Goal: Information Seeking & Learning: Learn about a topic

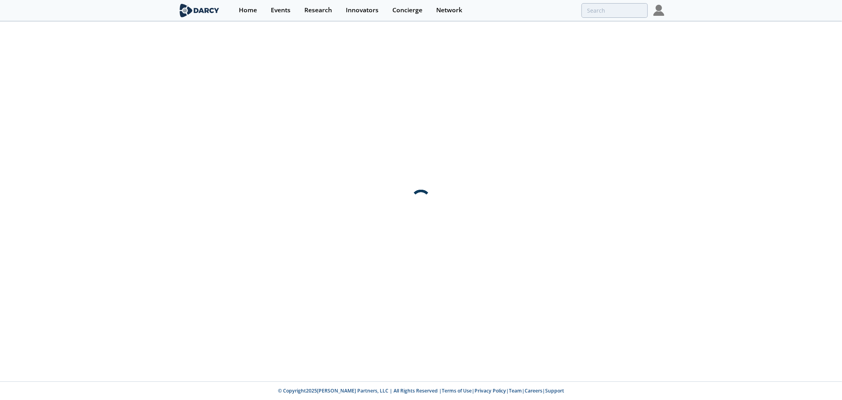
type input "aloxy"
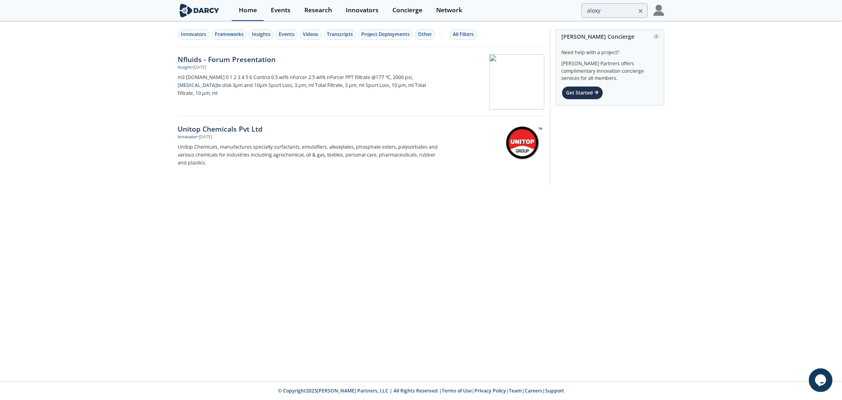
click at [246, 10] on div "Home" at bounding box center [248, 10] width 18 height 6
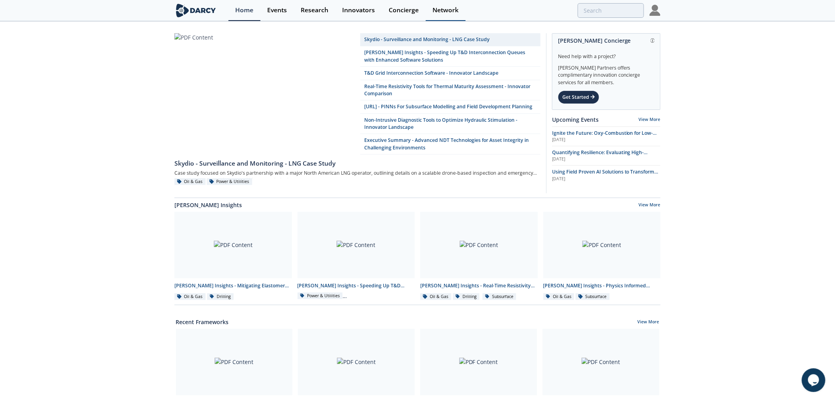
click at [444, 10] on div "Network" at bounding box center [446, 10] width 26 height 6
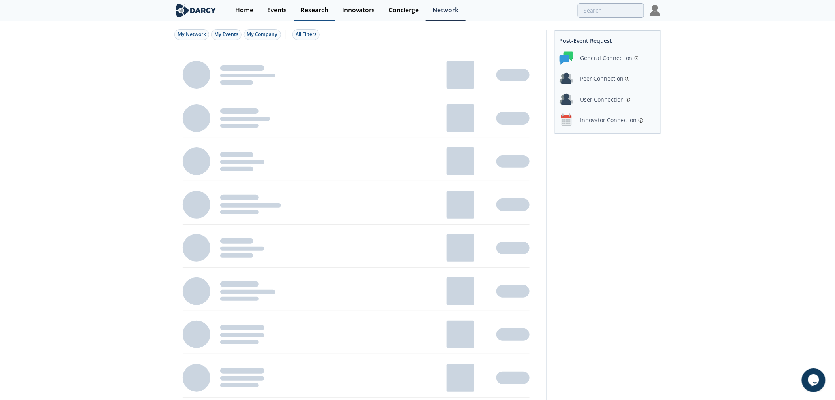
click at [313, 10] on div "Research" at bounding box center [315, 10] width 28 height 6
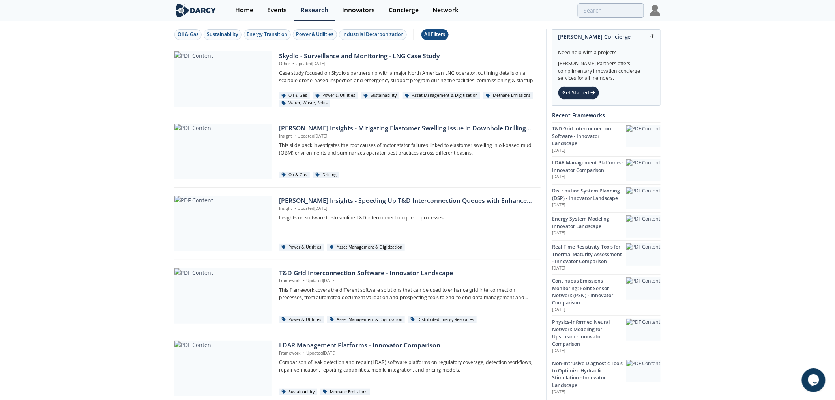
click at [435, 36] on div "All Filters" at bounding box center [435, 34] width 21 height 7
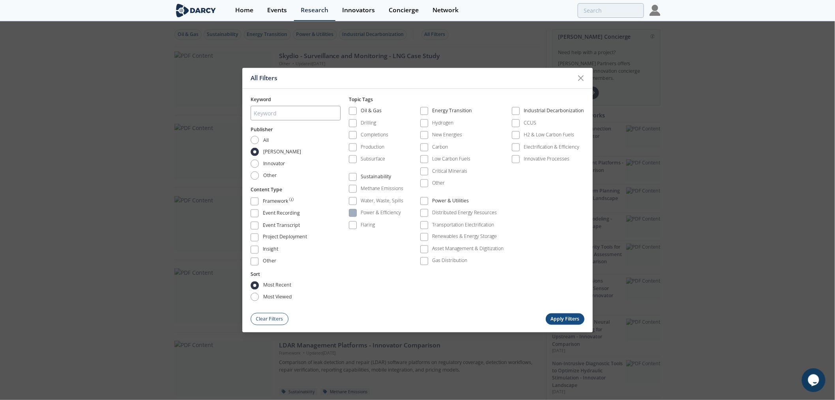
click at [378, 213] on div "Power & Efficiency" at bounding box center [381, 212] width 40 height 7
click at [387, 211] on div "Power & Efficiency" at bounding box center [381, 212] width 40 height 7
click at [383, 211] on div "Power & Efficiency" at bounding box center [381, 212] width 40 height 7
click at [465, 111] on div "Energy Transition" at bounding box center [452, 111] width 40 height 9
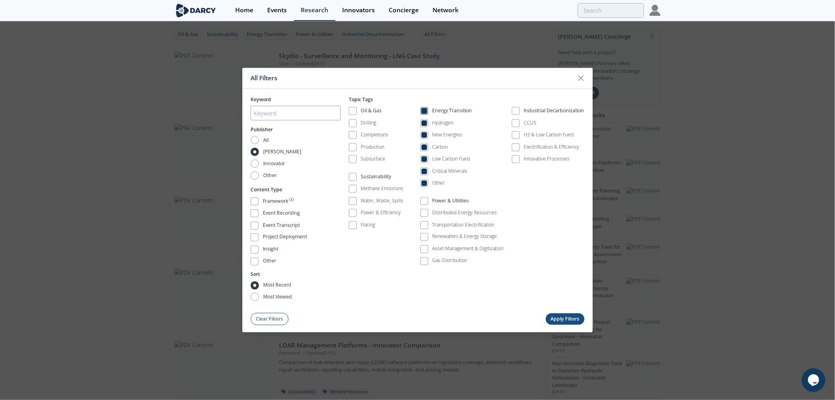
click at [467, 109] on div "Energy Transition" at bounding box center [452, 111] width 40 height 9
click at [449, 201] on div "Power & Utilities" at bounding box center [450, 201] width 37 height 9
click at [563, 316] on button "Apply Filters" at bounding box center [565, 318] width 39 height 11
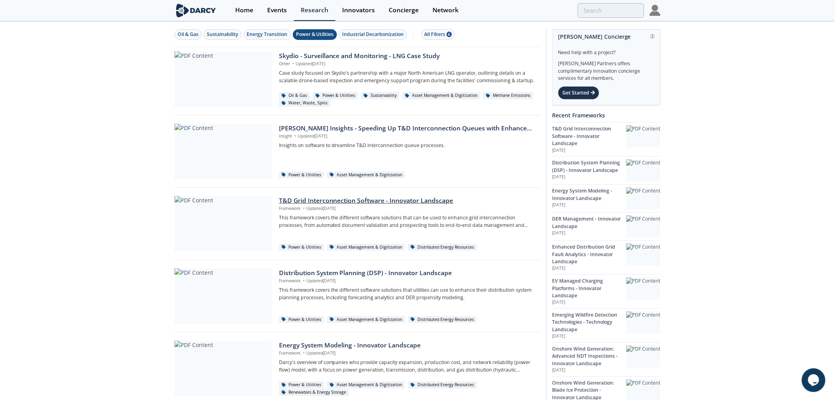
click at [227, 218] on div at bounding box center [224, 223] width 98 height 55
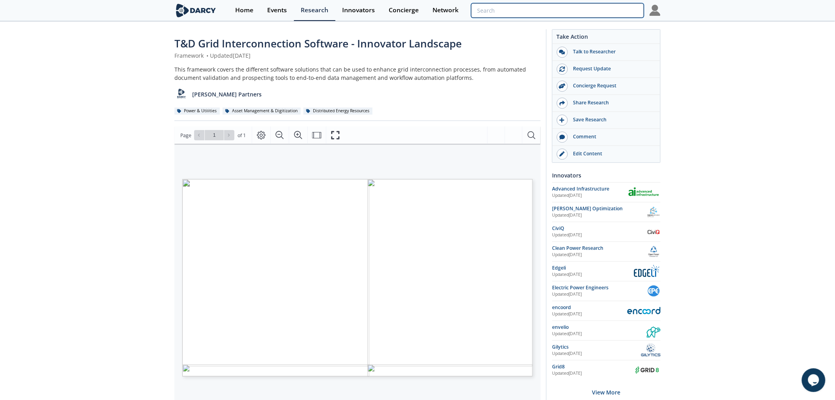
click at [609, 11] on input "search" at bounding box center [557, 10] width 173 height 15
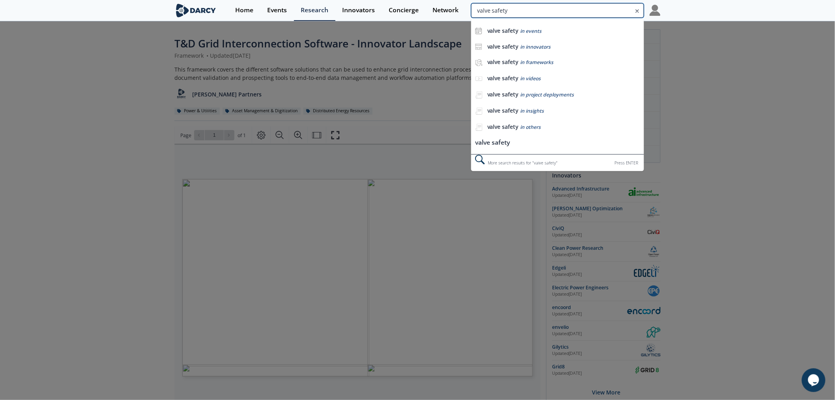
type input "valve safety"
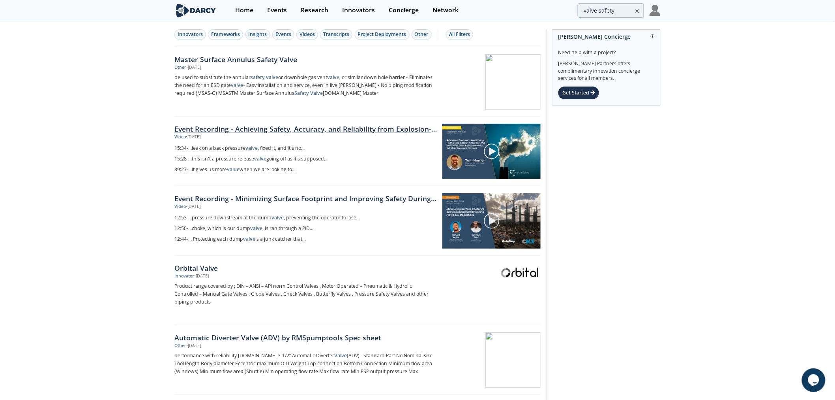
click at [369, 128] on link "Event Recording - Achieving Safety, Accuracy, and Reliability from Explosion-Pr…" at bounding box center [306, 129] width 263 height 10
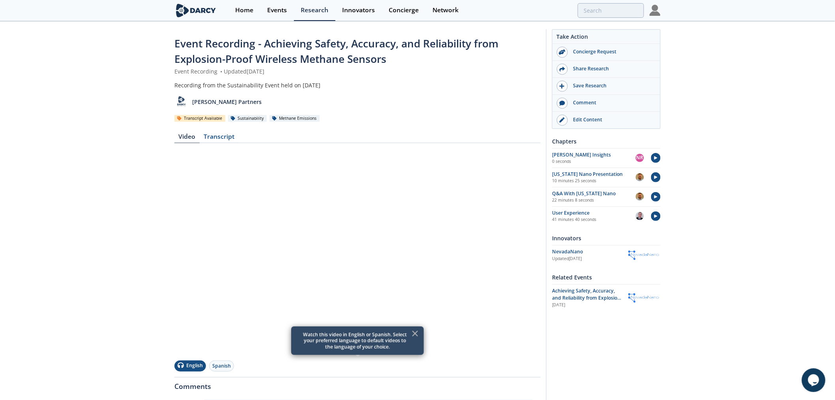
click at [414, 333] on icon at bounding box center [415, 332] width 9 height 9
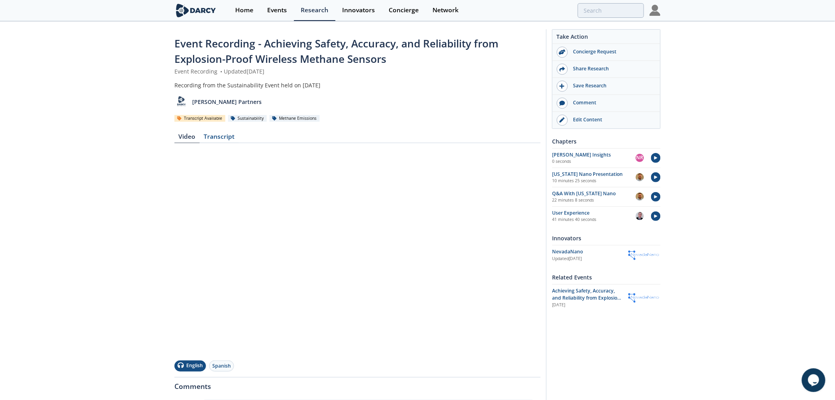
type input "valve safety"
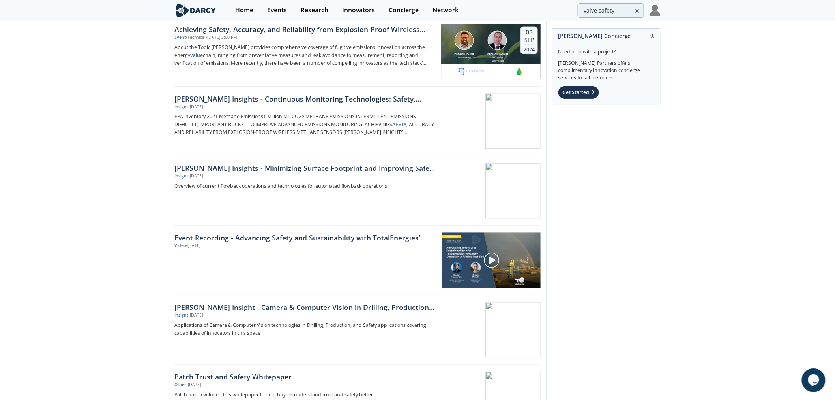
scroll to position [614, 0]
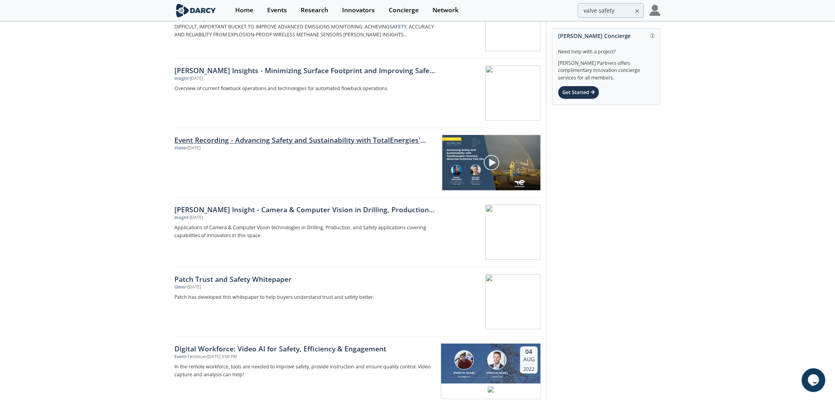
click at [348, 141] on link "Event Recording - Advancing Safety and Sustainability with TotalEnergies' Emiss…" at bounding box center [306, 140] width 263 height 10
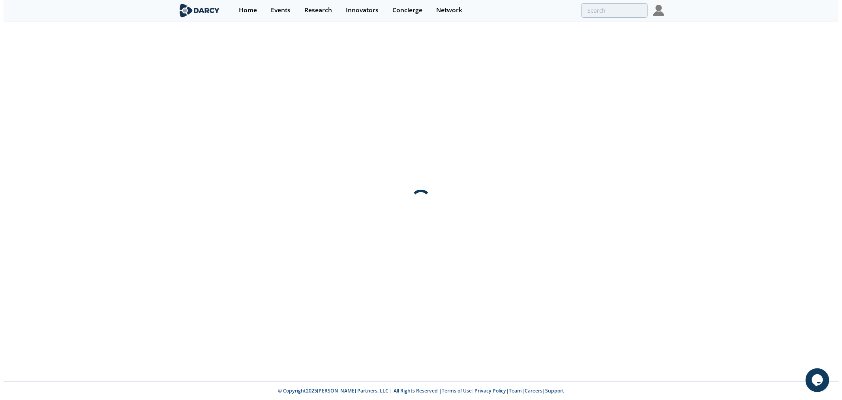
scroll to position [0, 0]
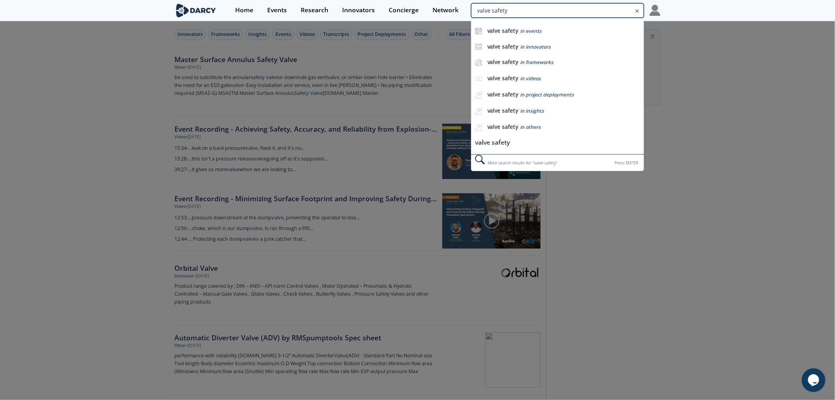
click at [595, 14] on input "valve safety" at bounding box center [557, 10] width 173 height 15
click at [604, 10] on input "valve safety" at bounding box center [557, 10] width 173 height 15
type input "valve iot"
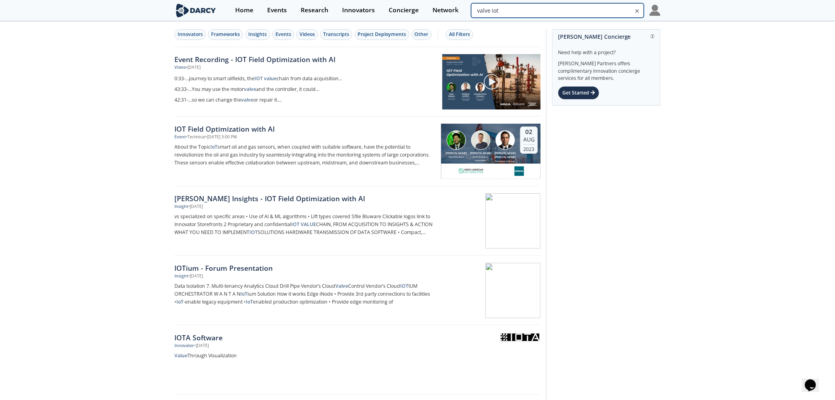
click at [595, 11] on input "valve iot" at bounding box center [557, 10] width 173 height 15
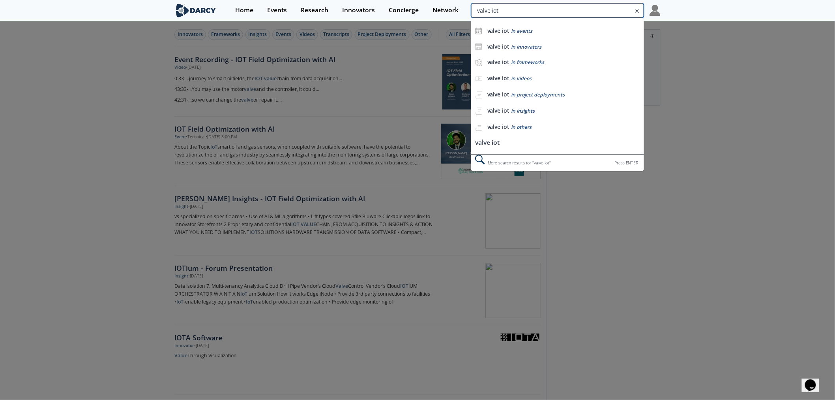
click at [594, 11] on input "valve iot" at bounding box center [557, 10] width 173 height 15
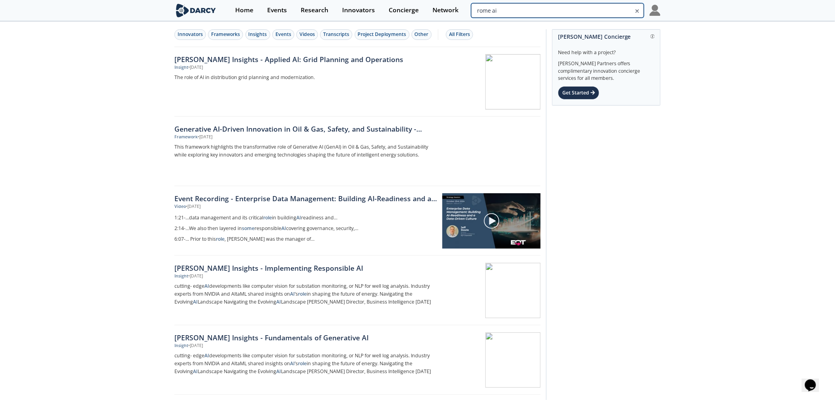
drag, startPoint x: 553, startPoint y: 13, endPoint x: 545, endPoint y: 13, distance: 7.9
click at [545, 13] on div "rome ai" at bounding box center [557, 10] width 173 height 15
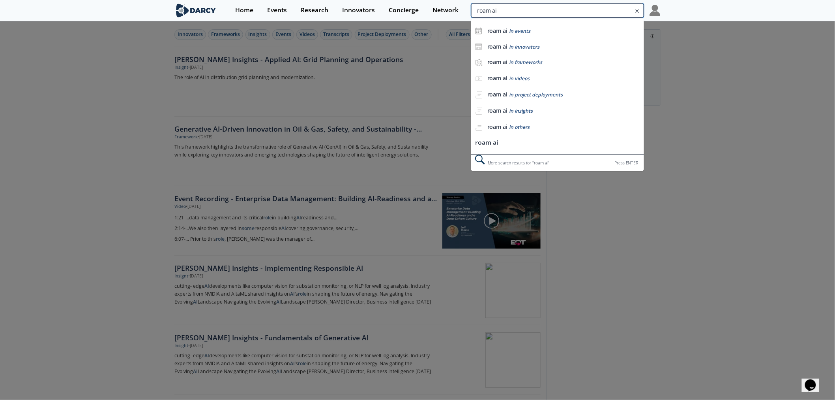
type input "roam ai"
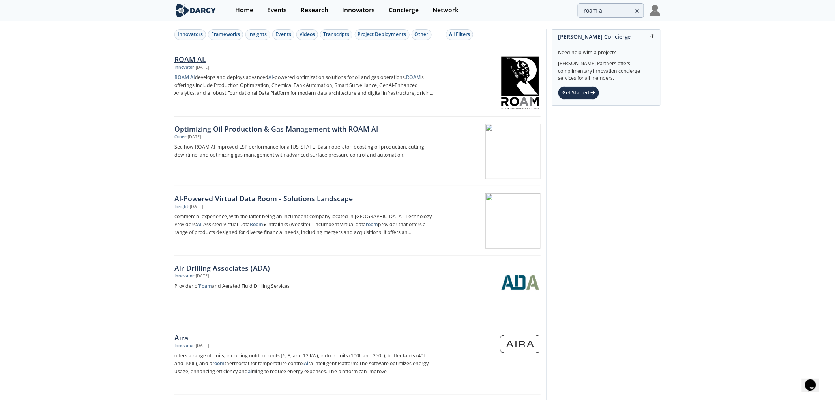
click at [518, 78] on img at bounding box center [520, 82] width 39 height 54
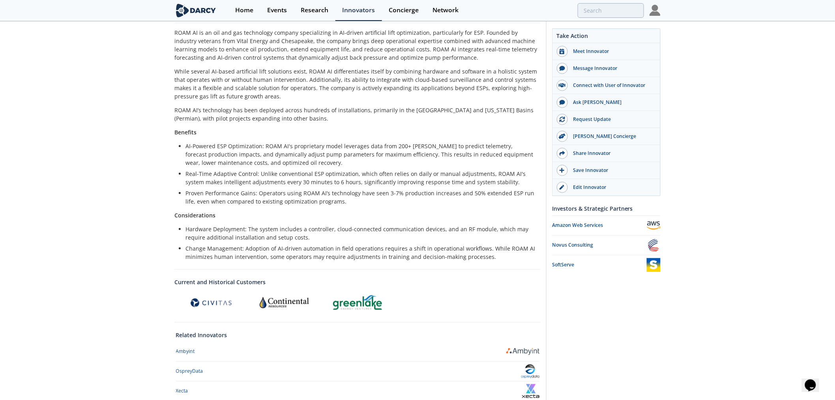
scroll to position [215, 0]
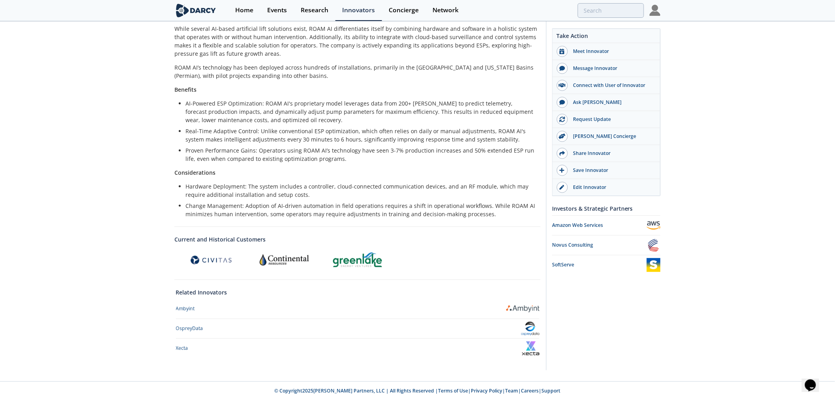
click at [535, 349] on img at bounding box center [530, 348] width 17 height 14
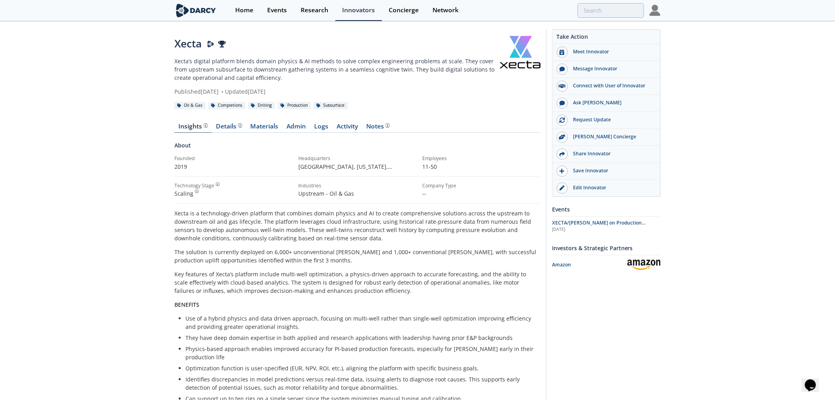
click at [514, 57] on link at bounding box center [520, 52] width 41 height 32
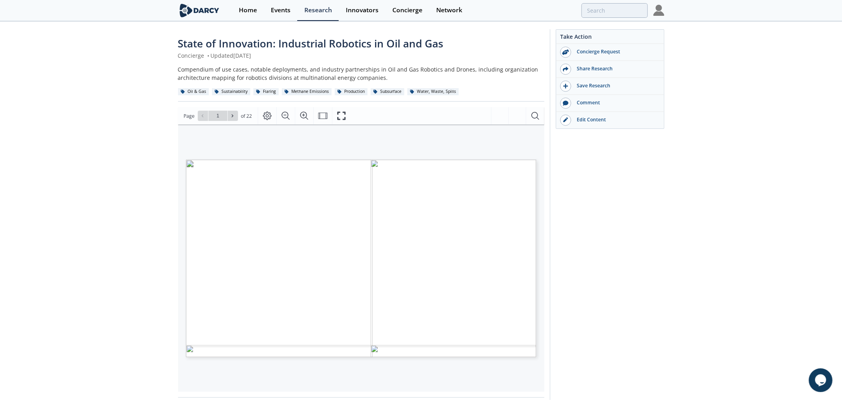
click at [340, 269] on span "Page 1" at bounding box center [580, 401] width 779 height 370
type input "2"
type input "3"
click at [198, 113] on button at bounding box center [203, 116] width 10 height 10
type input "1"
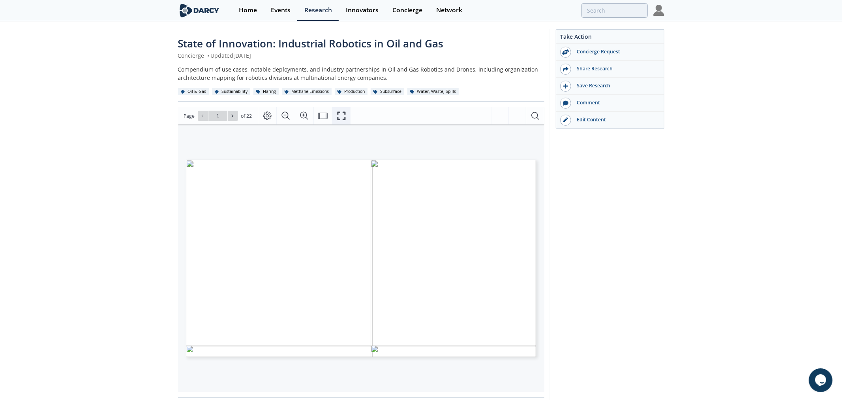
click at [343, 116] on icon "Fullscreen" at bounding box center [341, 115] width 9 height 9
click at [606, 13] on input "search" at bounding box center [557, 10] width 173 height 15
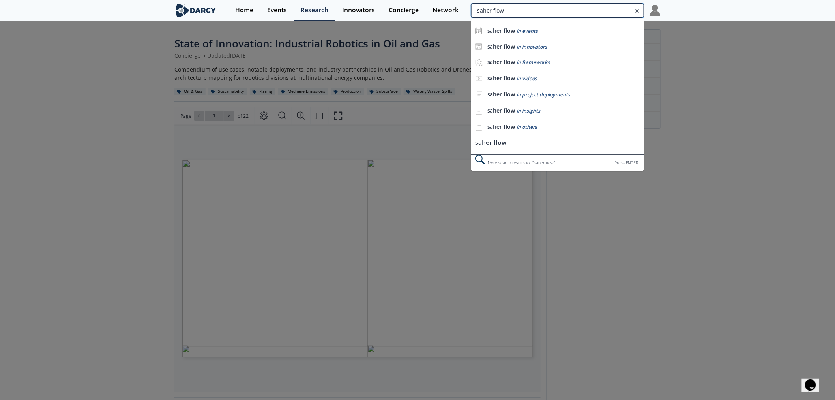
type input "saher flow"
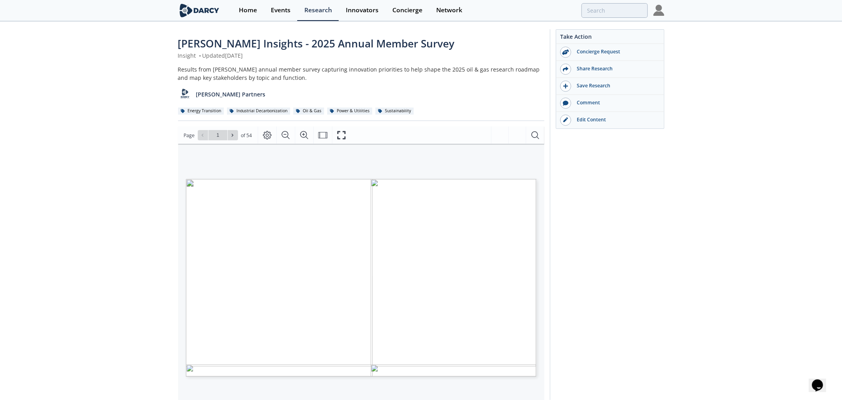
click at [330, 246] on div "2025 OIL AND GAS ANNUAL MEMBER SURVEY INNOVATION PRIORITIES Proprietary and con…" at bounding box center [348, 270] width 324 height 182
type input "2"
type input "3"
drag, startPoint x: 221, startPoint y: 214, endPoint x: 427, endPoint y: 214, distance: 205.7
click at [427, 214] on span "Majority of respondents answered 50 to 80% of topic deep-dive questions (out of…" at bounding box center [360, 215] width 290 height 6
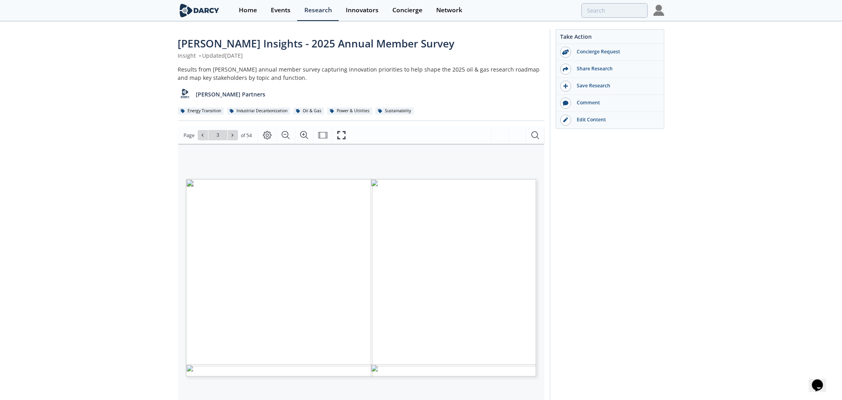
click at [427, 214] on span "Majority of respondents answered 50 to 80% of topic deep-dive questions (out of…" at bounding box center [360, 215] width 290 height 6
click at [339, 131] on icon "Fullscreen" at bounding box center [342, 135] width 8 height 8
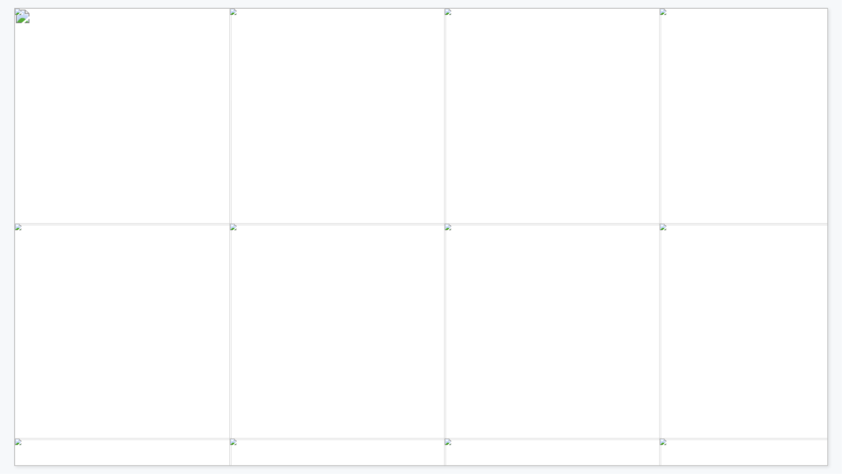
drag, startPoint x: 104, startPoint y: 153, endPoint x: 300, endPoint y: 153, distance: 196.2
click at [300, 153] on span "learning about innovative solutions? (n=97)" at bounding box center [230, 154] width 254 height 11
drag, startPoint x: 96, startPoint y: 148, endPoint x: 295, endPoint y: 147, distance: 199.0
click at [295, 147] on span "research on predictive maintenance efforts? (n=62)" at bounding box center [230, 149] width 304 height 11
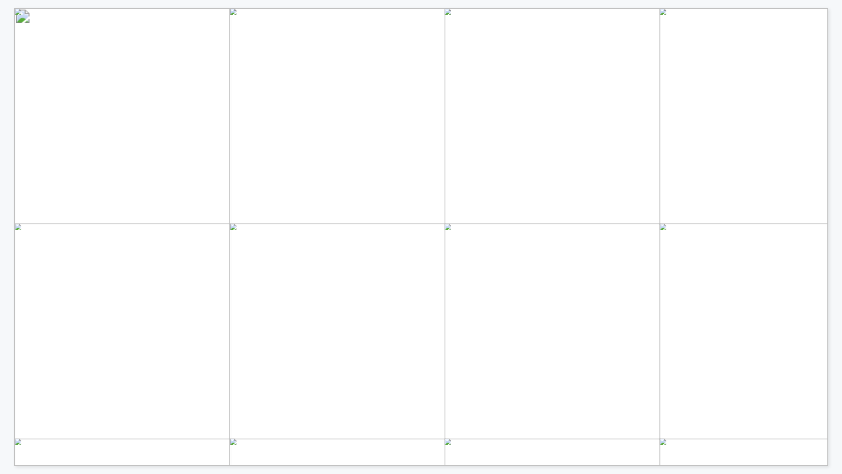
click at [295, 147] on span "research on predictive maintenance efforts? (n=62)" at bounding box center [230, 149] width 304 height 11
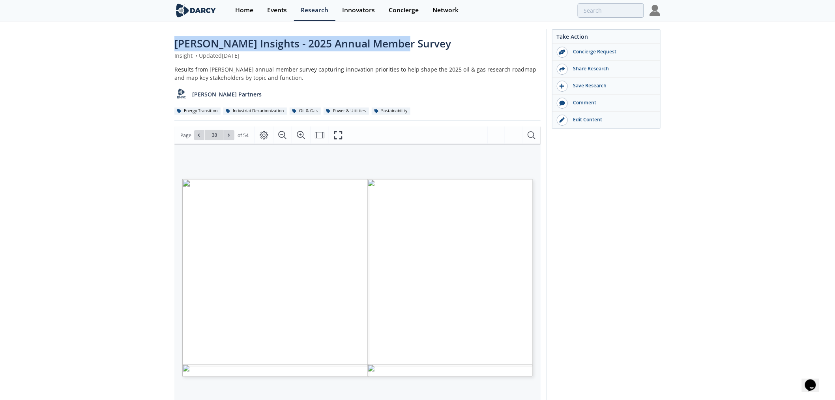
drag, startPoint x: 390, startPoint y: 43, endPoint x: 164, endPoint y: 45, distance: 225.4
click at [164, 45] on div "Darcy Insights - 2025 Annual Member Survey Insight • Updated July 17, 2025 Resu…" at bounding box center [417, 304] width 835 height 565
click at [295, 235] on span "In which type of equipment would you like to focus" at bounding box center [278, 233] width 129 height 5
drag, startPoint x: 198, startPoint y: 265, endPoint x: 420, endPoint y: 262, distance: 221.9
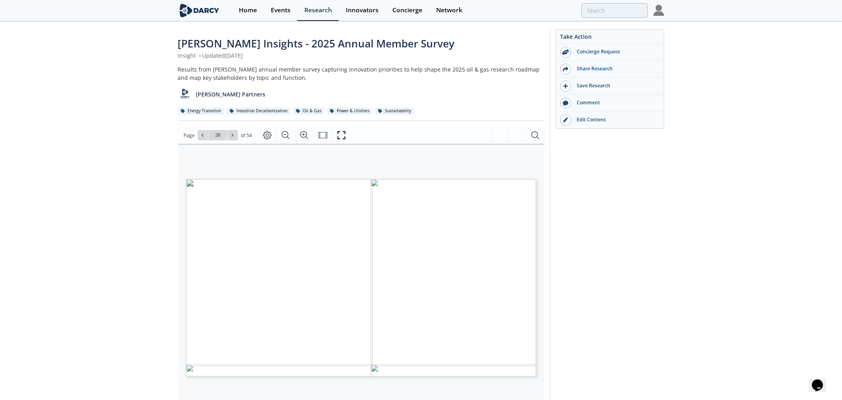
click at [420, 179] on p "Proprietary and confidential 38 2% 3% 3% 3% 5% 5% 5% 13% 18% 21% 23% 0% 5% 10% …" at bounding box center [348, 179] width 324 height 0
drag, startPoint x: 433, startPoint y: 250, endPoint x: 513, endPoint y: 259, distance: 81.1
click at [510, 259] on div "Most operators want to source reliable, scalable digital solutions for compress…" at bounding box center [348, 270] width 324 height 182
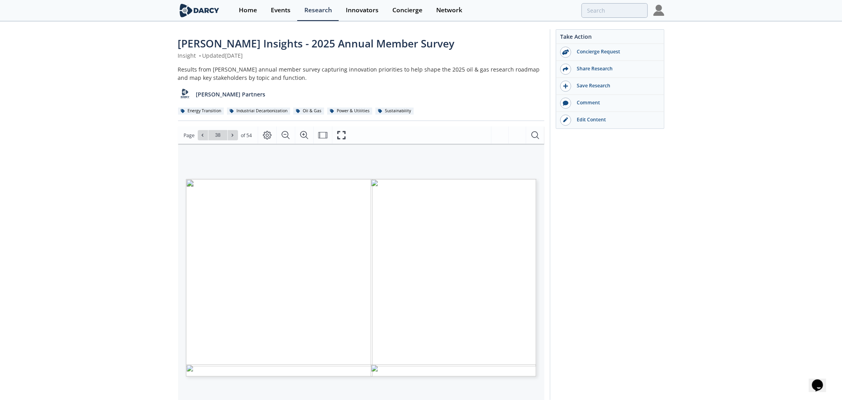
click at [490, 274] on span "significant OPEX cost savings for operators" at bounding box center [456, 275] width 112 height 6
drag, startPoint x: 400, startPoint y: 265, endPoint x: 494, endPoint y: 276, distance: 93.7
click at [494, 276] on div "Most operators want to source reliable, scalable digital solutions for compress…" at bounding box center [348, 270] width 324 height 182
click at [494, 276] on span "significant OPEX cost savings for operators" at bounding box center [456, 275] width 112 height 6
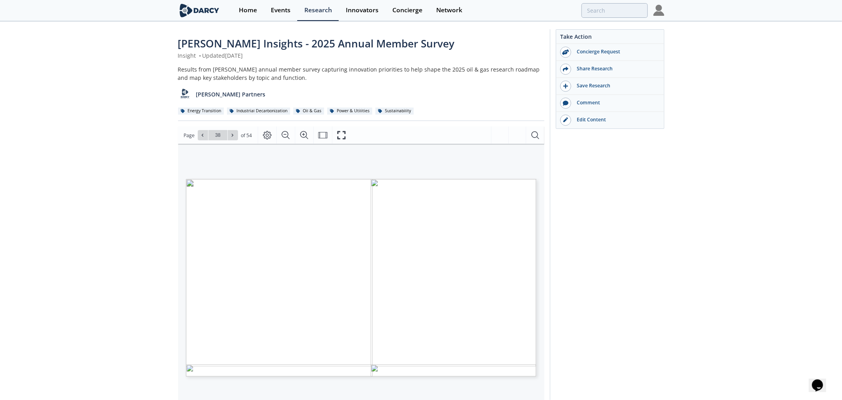
drag, startPoint x: 411, startPoint y: 297, endPoint x: 475, endPoint y: 297, distance: 64.4
click at [475, 297] on span "and agentic workflows for decision assistance" at bounding box center [459, 299] width 116 height 5
drag, startPoint x: 356, startPoint y: 187, endPoint x: 507, endPoint y: 190, distance: 151.6
click at [507, 190] on span "OPERATORS HAVE YET TO ADOPT ROBUST TECHNIQUES FOR CORROSION MGMT" at bounding box center [369, 189] width 281 height 6
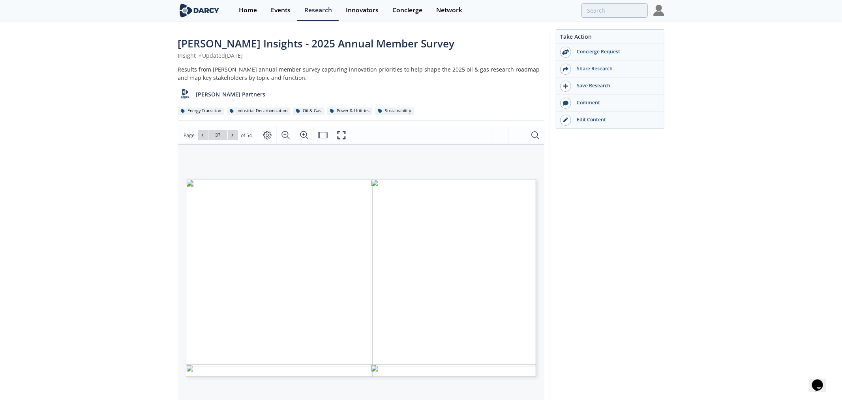
click at [507, 190] on span "OPERATORS HAVE YET TO ADOPT ROBUST TECHNIQUES FOR CORROSION MGMT" at bounding box center [369, 189] width 281 height 6
drag, startPoint x: 483, startPoint y: 188, endPoint x: 416, endPoint y: 188, distance: 67.1
click at [416, 188] on span "GENERATIVE AI AND ARTIFICIAL LIFT OPTIMIZATION ARE KEY FOCUS AREAS" at bounding box center [360, 188] width 263 height 5
click at [349, 215] on span "GenAI takes priority – members are acutely interested in" at bounding box center [279, 215] width 146 height 6
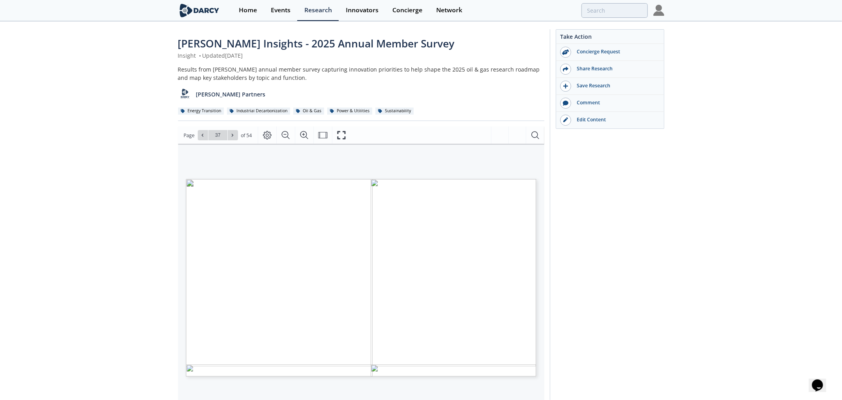
type input "38"
click at [328, 265] on div "2025 OIL AND GAS ANNUAL MEMBER SURVEY INNOVATION PRIORITIES Proprietary and con…" at bounding box center [348, 270] width 324 height 182
type input "3"
type input "5"
type input "6"
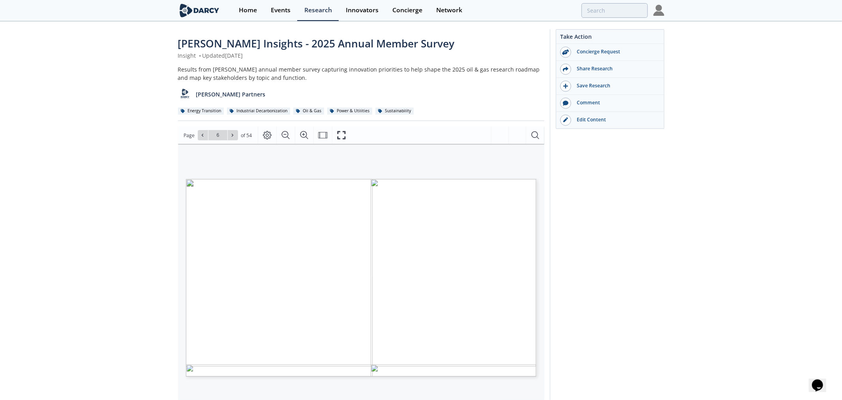
type input "7"
type input "8"
type input "11"
type input "14"
type input "17"
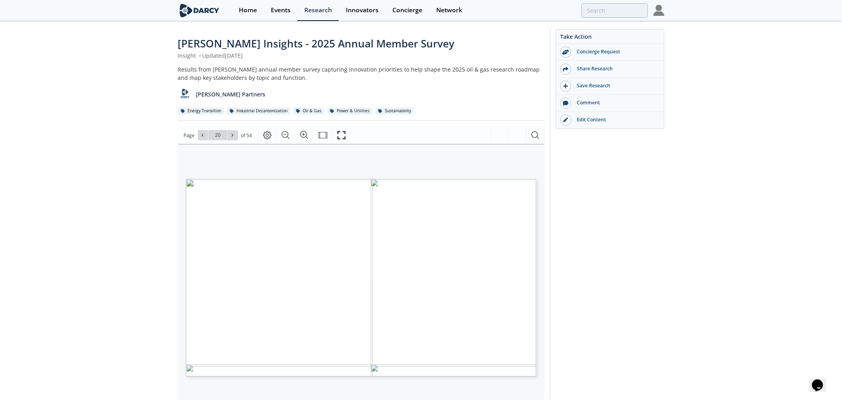
type input "21"
type input "23"
type input "25"
type input "29"
type input "31"
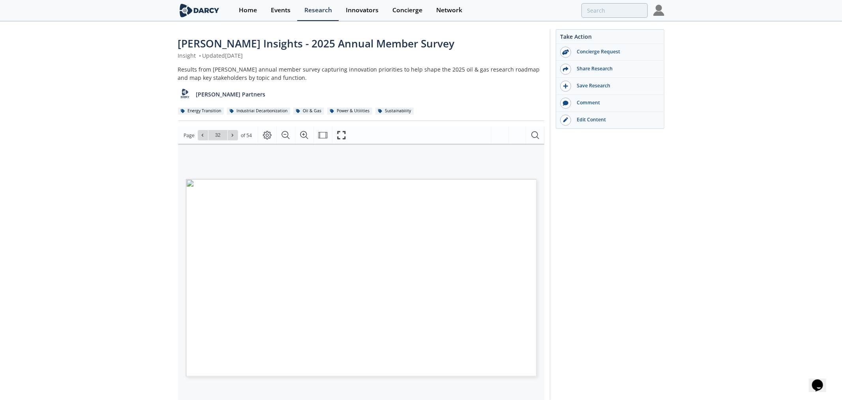
type input "33"
type input "36"
drag, startPoint x: 235, startPoint y: 267, endPoint x: 342, endPoint y: 266, distance: 106.6
click at [342, 179] on p "Proprietary and confidential 36 1% 1% 1% 3% 3% 4% 6% 7% 7% 9% 9% 10% 10% 11% 15…" at bounding box center [348, 179] width 324 height 0
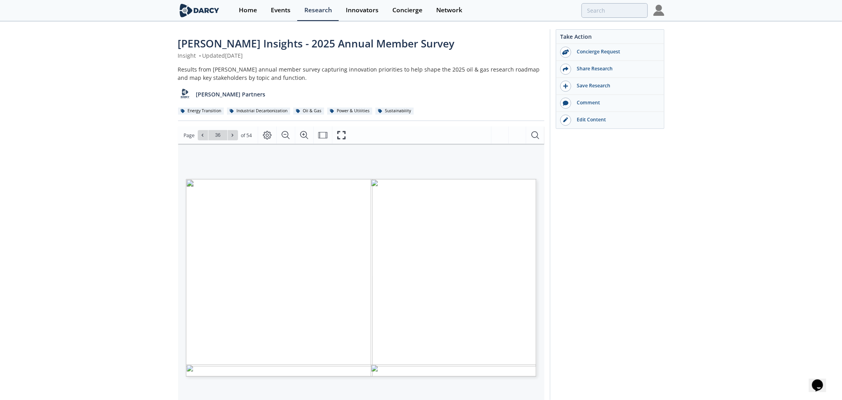
drag, startPoint x: 233, startPoint y: 270, endPoint x: 263, endPoint y: 342, distance: 78.0
drag, startPoint x: 246, startPoint y: 247, endPoint x: 255, endPoint y: 341, distance: 94.1
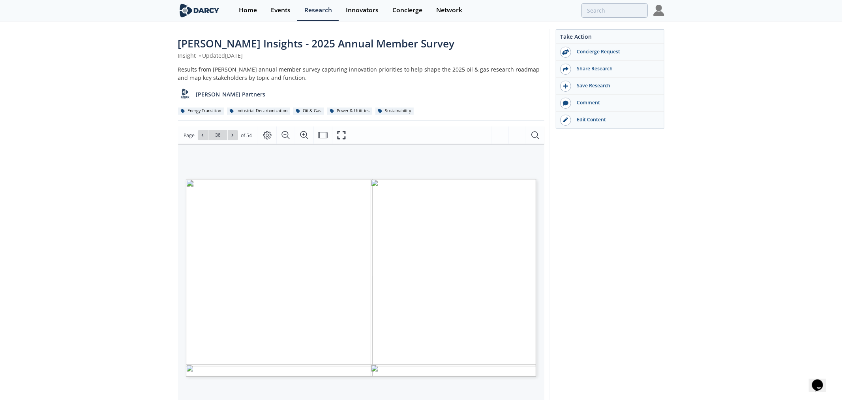
drag, startPoint x: 244, startPoint y: 314, endPoint x: 266, endPoint y: 315, distance: 22.1
drag, startPoint x: 245, startPoint y: 313, endPoint x: 281, endPoint y: 313, distance: 35.5
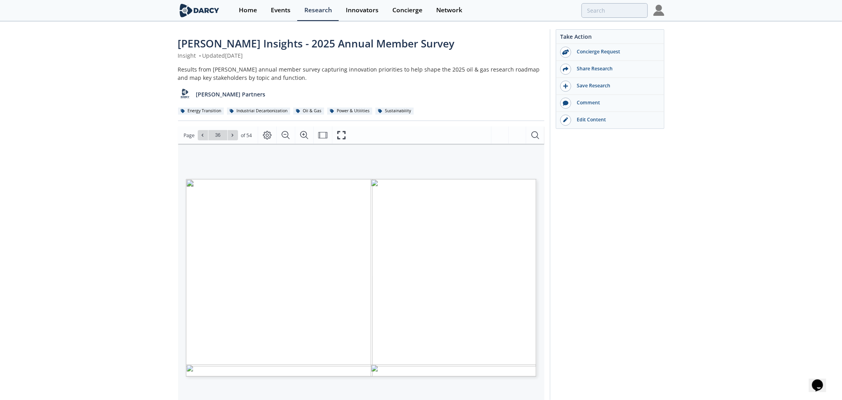
click at [281, 179] on p "Proprietary and confidential 36 1% 1% 1% 3% 3% 4% 6% 7% 7% 9% 9% 10% 10% 11% 15…" at bounding box center [348, 179] width 324 height 0
drag, startPoint x: 298, startPoint y: 312, endPoint x: 225, endPoint y: 311, distance: 73.4
click at [207, 179] on p "Proprietary and confidential 36 1% 1% 1% 3% 3% 4% 6% 7% 7% 9% 9% 10% 10% 11% 15…" at bounding box center [348, 179] width 324 height 0
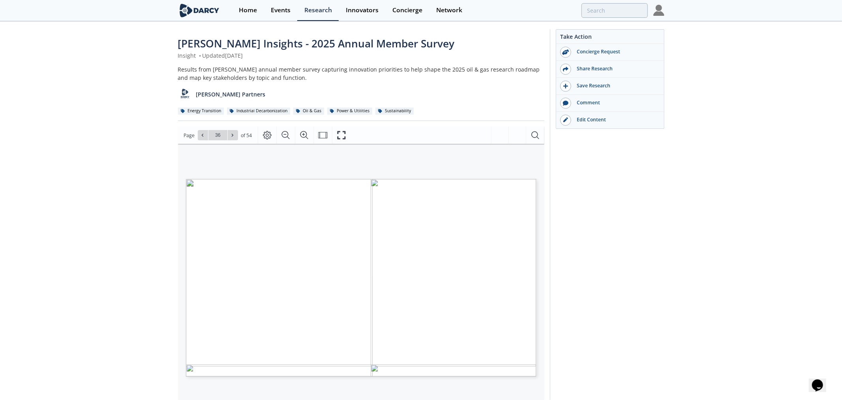
drag, startPoint x: 238, startPoint y: 257, endPoint x: 249, endPoint y: 345, distance: 88.0
click at [249, 179] on p "Proprietary and confidential 36 1% 1% 1% 3% 3% 4% 6% 7% 7% 9% 9% 10% 10% 11% 15…" at bounding box center [348, 179] width 324 height 0
click at [249, 345] on span "Field service task dispatch & management" at bounding box center [233, 344] width 69 height 3
type input "37"
type input "36"
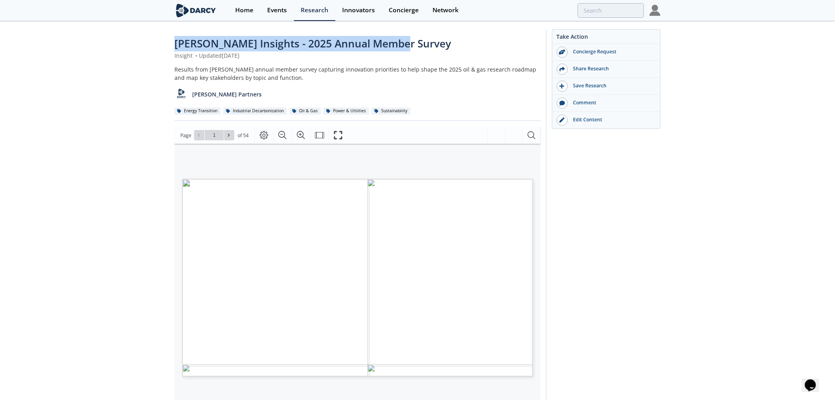
drag, startPoint x: 178, startPoint y: 44, endPoint x: 407, endPoint y: 45, distance: 229.0
click at [407, 45] on div "Darcy Insights - 2025 Annual Member Survey" at bounding box center [358, 43] width 366 height 15
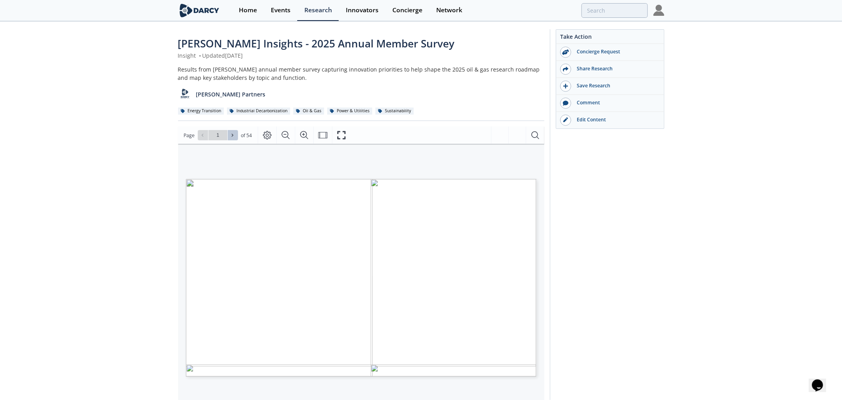
click at [232, 136] on icon at bounding box center [232, 135] width 5 height 5
click at [232, 136] on icon at bounding box center [233, 135] width 2 height 3
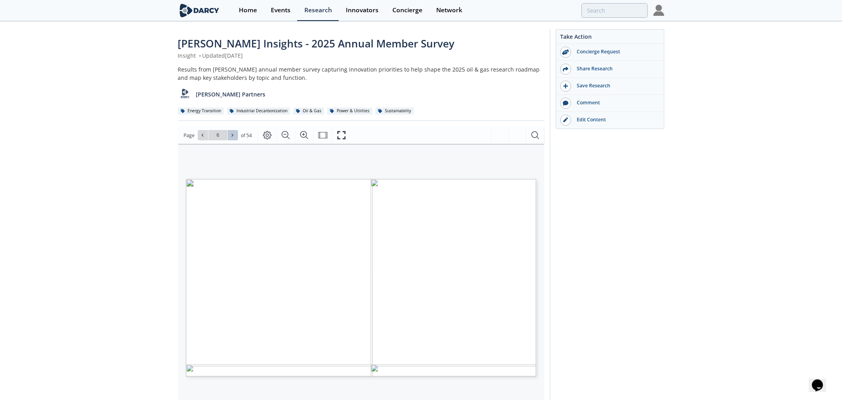
click at [232, 136] on icon at bounding box center [233, 135] width 2 height 3
type input "8"
click at [232, 136] on icon at bounding box center [233, 135] width 2 height 3
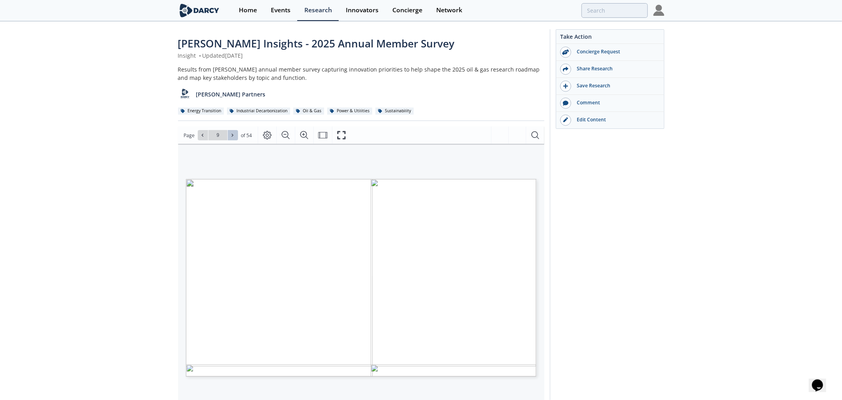
type input "10"
click at [232, 136] on icon at bounding box center [233, 135] width 2 height 3
type input "12"
click at [230, 135] on icon at bounding box center [232, 135] width 5 height 5
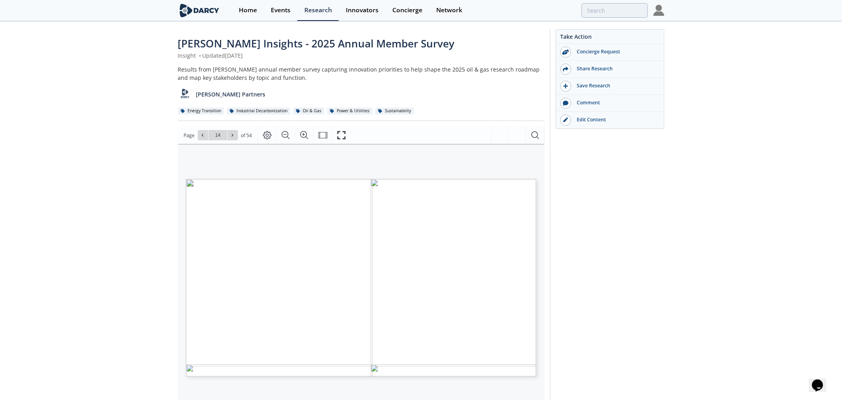
click at [304, 223] on div "INNOVATION TEAMS RANGE WIDELY IN SIZE, ARCHITECTURE, AND PURVIEW • Wide variati…" at bounding box center [348, 270] width 324 height 182
type input "15"
type input "17"
drag, startPoint x: 168, startPoint y: 42, endPoint x: 469, endPoint y: 42, distance: 301.2
click at [469, 42] on div "Darcy Insights - 2025 Annual Member Survey Insight • Updated July 17, 2025 Resu…" at bounding box center [417, 304] width 835 height 565
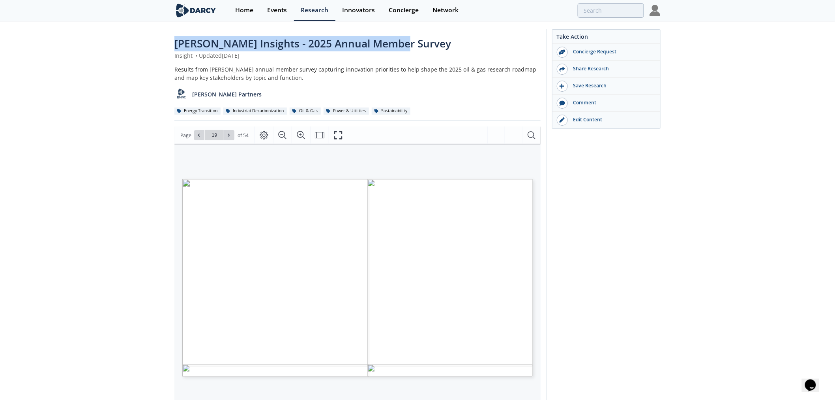
click at [469, 42] on div "Darcy Insights - 2025 Annual Member Survey" at bounding box center [358, 43] width 366 height 15
drag, startPoint x: 180, startPoint y: 54, endPoint x: 298, endPoint y: 55, distance: 118.4
click at [298, 55] on div "Insight • Updated July 17, 2025" at bounding box center [358, 55] width 366 height 8
drag, startPoint x: 249, startPoint y: 42, endPoint x: 171, endPoint y: 42, distance: 77.4
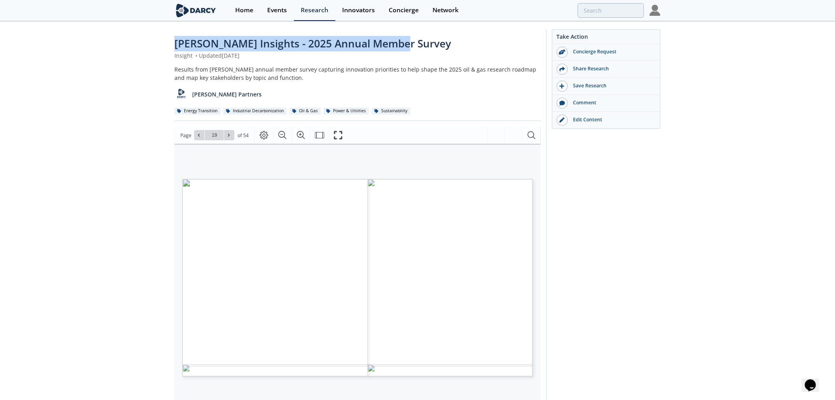
click at [171, 42] on div "Darcy Insights - 2025 Annual Member Survey Insight • Updated July 17, 2025 Resu…" at bounding box center [417, 304] width 835 height 565
click at [171, 41] on div "Darcy Insights - 2025 Annual Member Survey Insight • Updated July 17, 2025 Resu…" at bounding box center [417, 304] width 835 height 565
drag, startPoint x: 173, startPoint y: 41, endPoint x: 394, endPoint y: 42, distance: 221.1
click at [394, 42] on div "Darcy Insights - 2025 Annual Member Survey Insight • Updated July 17, 2025 Resu…" at bounding box center [417, 304] width 835 height 565
click at [394, 42] on span "Darcy Insights - 2025 Annual Member Survey" at bounding box center [313, 43] width 277 height 14
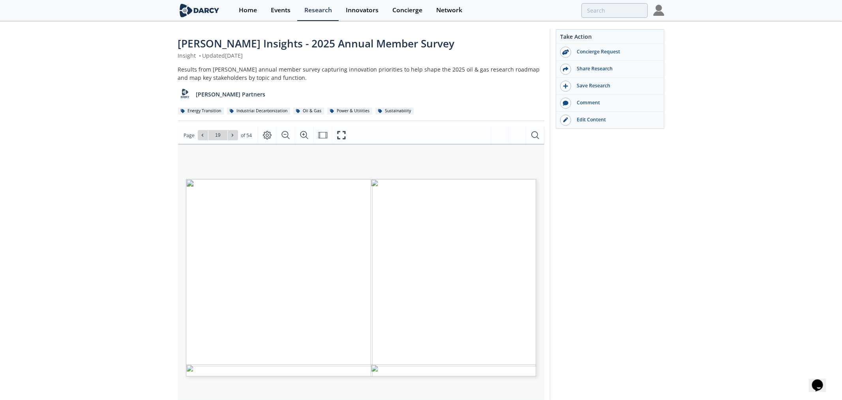
drag, startPoint x: 175, startPoint y: 42, endPoint x: 451, endPoint y: 44, distance: 276.4
click at [451, 44] on div "Darcy Insights - 2025 Annual Member Survey" at bounding box center [358, 43] width 366 height 15
drag, startPoint x: 224, startPoint y: 247, endPoint x: 263, endPoint y: 247, distance: 38.7
click at [263, 179] on p "Proprietary and confidential 16 2% 2% 3% 5% 5% 6% 20% 23% 35% 0% 5% 10% 15% 20%…" at bounding box center [348, 179] width 324 height 0
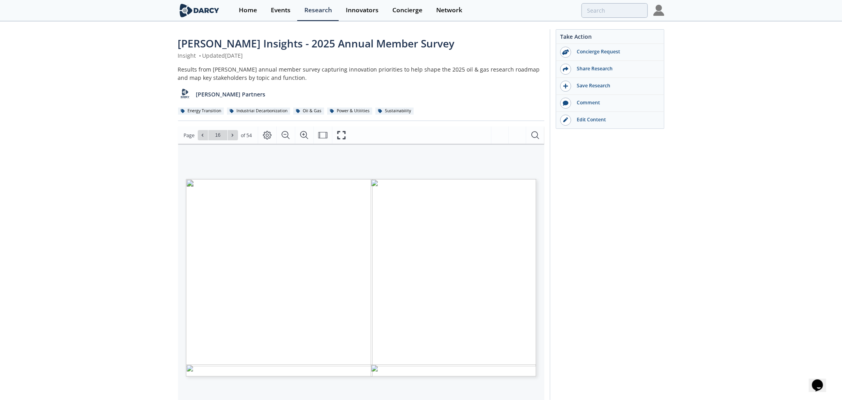
drag, startPoint x: 221, startPoint y: 246, endPoint x: 266, endPoint y: 244, distance: 44.7
click at [266, 179] on p "Proprietary and confidential 16 2% 2% 3% 5% 5% 6% 20% 23% 35% 0% 5% 10% 15% 20%…" at bounding box center [348, 179] width 324 height 0
click at [304, 203] on span "Page 16" at bounding box center [611, 378] width 779 height 370
type input "21"
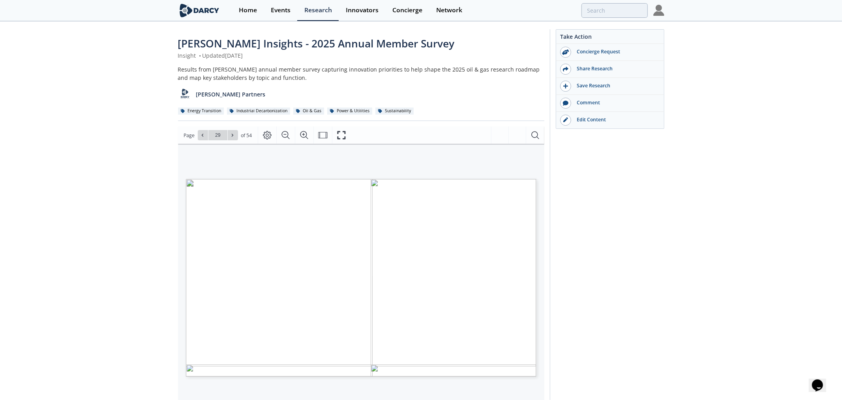
type input "30"
type input "31"
type input "38"
type input "39"
drag, startPoint x: 208, startPoint y: 215, endPoint x: 283, endPoint y: 214, distance: 75.0
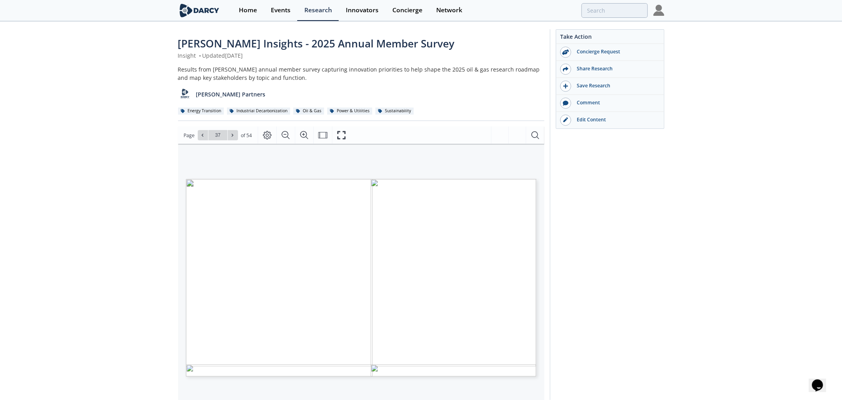
click at [283, 214] on span "Visual inspection as top choice for corrosion mgmt. affirms" at bounding box center [281, 215] width 150 height 6
drag, startPoint x: 302, startPoint y: 213, endPoint x: 336, endPoint y: 213, distance: 33.2
click at [348, 179] on span "Visual inspection as top choice for corrosion mgmt. affirms" at bounding box center [348, 179] width 0 height 0
click at [336, 213] on span "Visual inspection as top choice for corrosion mgmt. affirms" at bounding box center [281, 215] width 150 height 6
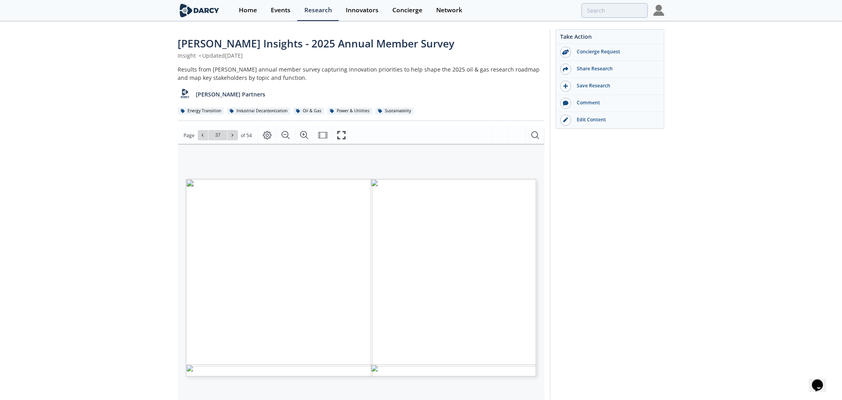
drag, startPoint x: 200, startPoint y: 334, endPoint x: 228, endPoint y: 334, distance: 28.0
click at [228, 334] on span "Guided Wave Radar" at bounding box center [214, 335] width 33 height 2
type input "36"
drag, startPoint x: 244, startPoint y: 190, endPoint x: 487, endPoint y: 190, distance: 243.2
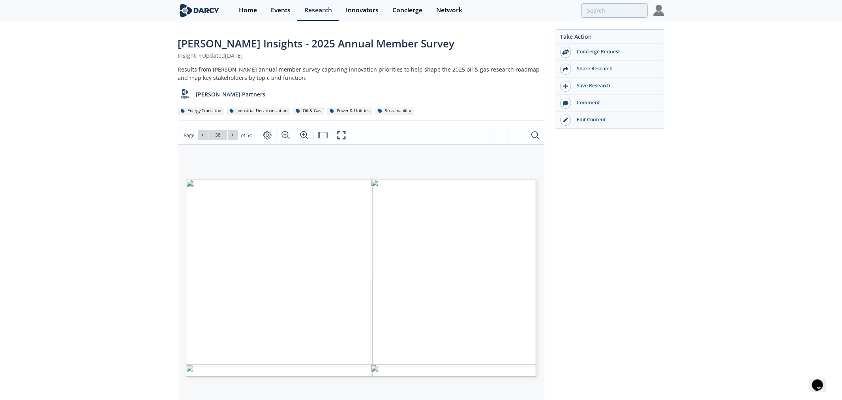
click at [487, 190] on span "GENERATIVE AI AND ARTIFICIAL LIFT OPTIMIZATION ARE KEY FOCUS AREAS" at bounding box center [360, 188] width 263 height 5
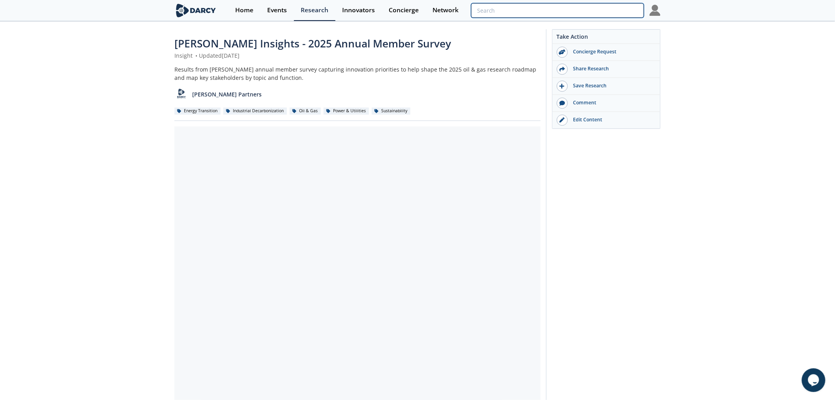
click at [617, 13] on input "search" at bounding box center [557, 10] width 173 height 15
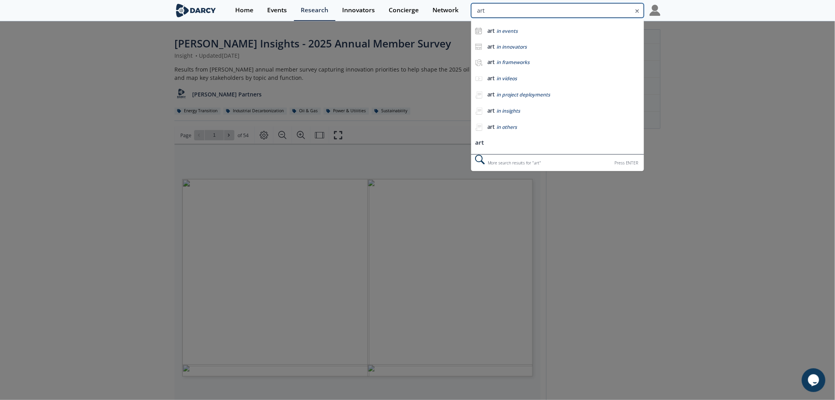
type input "art"
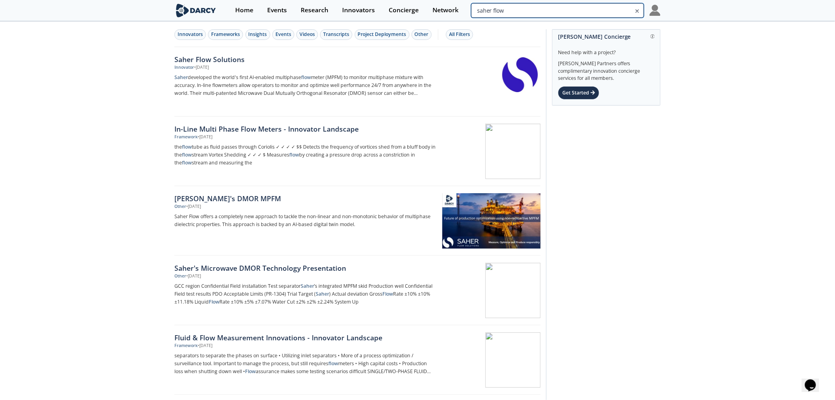
click at [620, 7] on input "saher flow" at bounding box center [557, 10] width 173 height 15
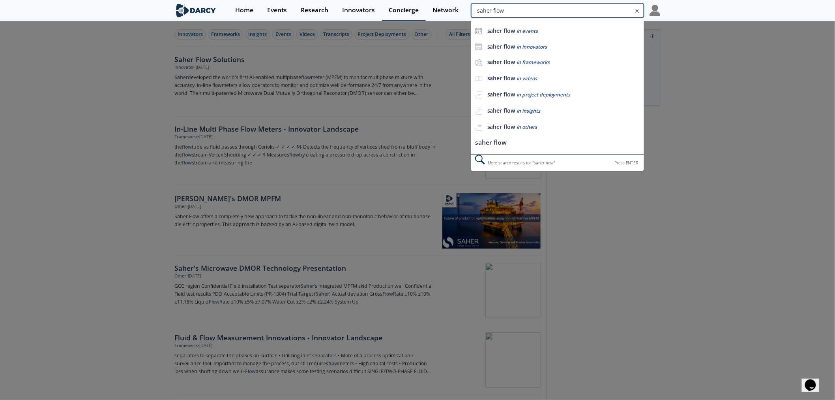
drag, startPoint x: 534, startPoint y: 12, endPoint x: 391, endPoint y: 15, distance: 142.9
click at [424, 12] on div "Home Events Research Innovators Concierge Network saher flow saher flow in even…" at bounding box center [445, 10] width 432 height 21
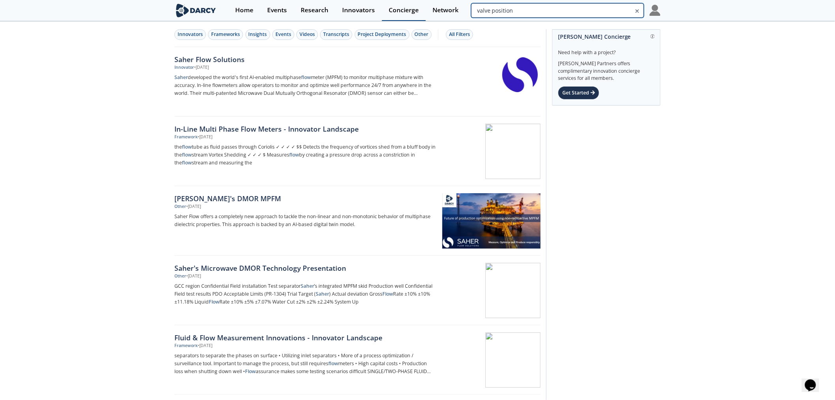
type input "valve position"
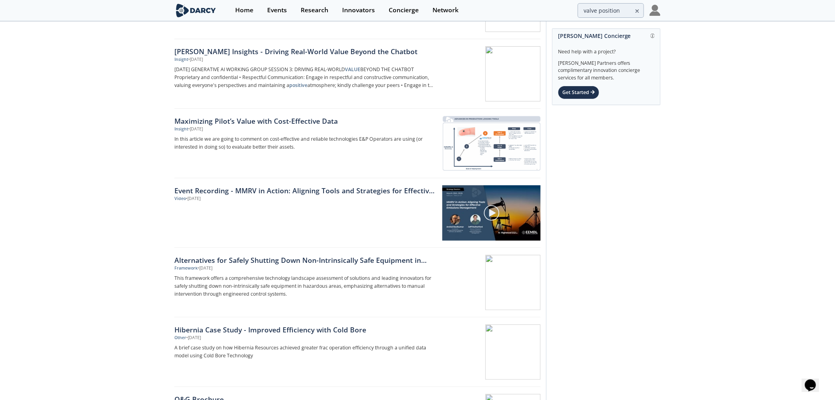
scroll to position [263, 0]
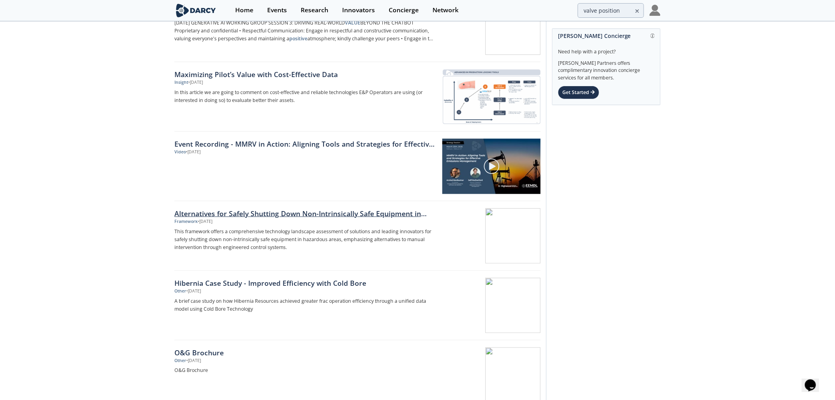
click at [496, 229] on div at bounding box center [490, 235] width 99 height 55
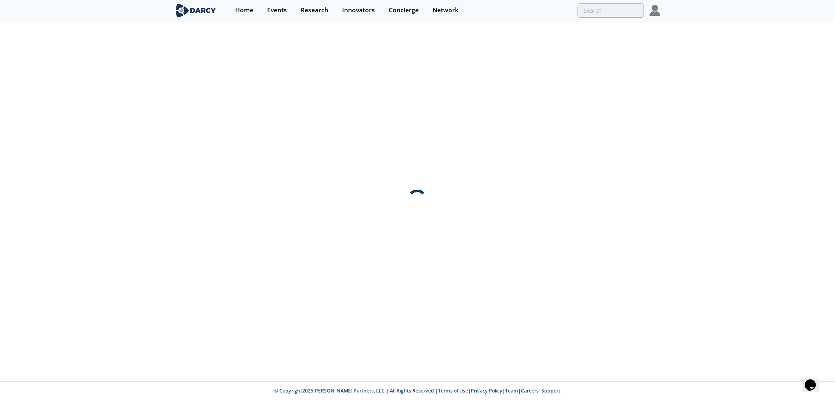
scroll to position [0, 0]
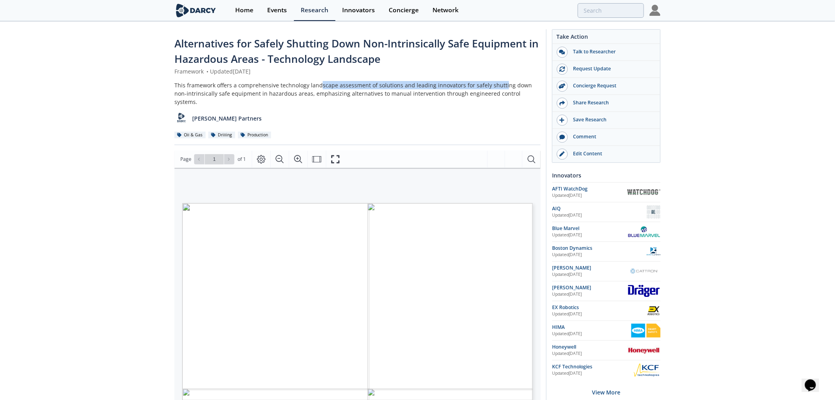
drag, startPoint x: 484, startPoint y: 85, endPoint x: 498, endPoint y: 86, distance: 14.6
click at [498, 86] on div "This framework offers a comprehensive technology landscape assessment of soluti…" at bounding box center [358, 93] width 366 height 25
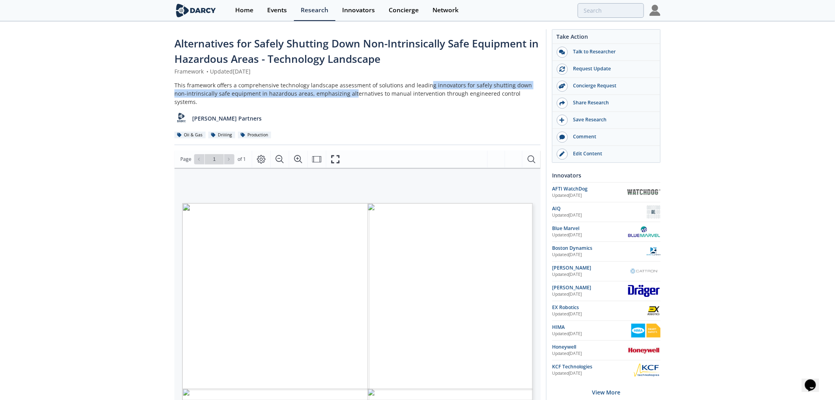
drag, startPoint x: 377, startPoint y: 85, endPoint x: 432, endPoint y: 84, distance: 54.5
click at [432, 84] on div "This framework offers a comprehensive technology landscape assessment of soluti…" at bounding box center [358, 93] width 366 height 25
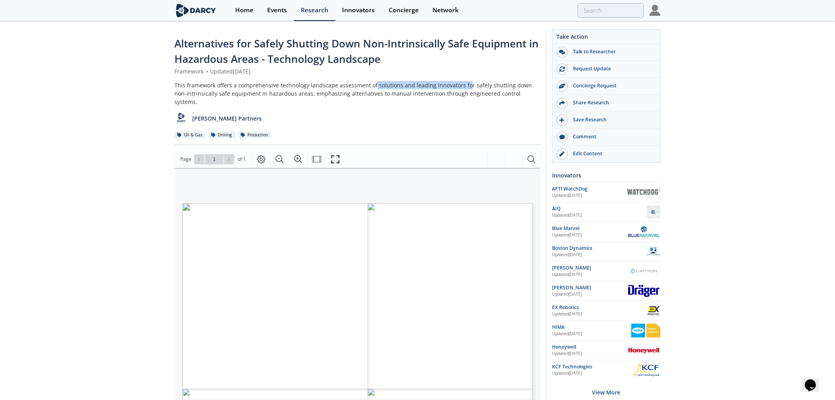
drag, startPoint x: 372, startPoint y: 84, endPoint x: 464, endPoint y: 84, distance: 92.0
click at [464, 84] on div "This framework offers a comprehensive technology landscape assessment of soluti…" at bounding box center [358, 93] width 366 height 25
drag, startPoint x: 195, startPoint y: 93, endPoint x: 325, endPoint y: 93, distance: 130.3
click at [325, 93] on div "This framework offers a comprehensive technology landscape assessment of soluti…" at bounding box center [358, 93] width 366 height 25
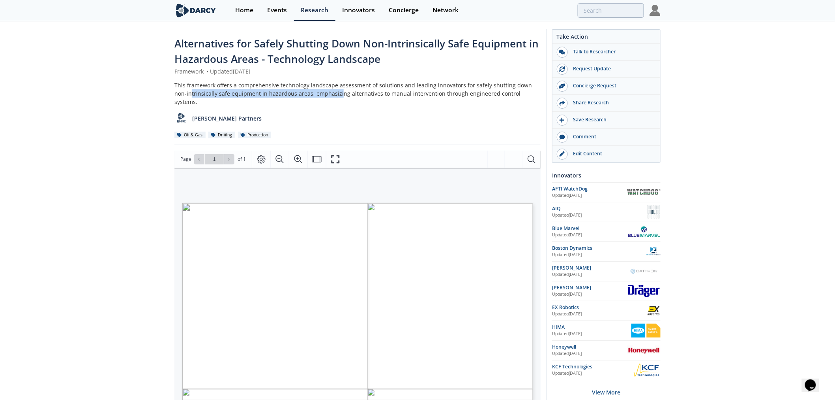
click at [325, 93] on div "This framework offers a comprehensive technology landscape assessment of soluti…" at bounding box center [358, 93] width 366 height 25
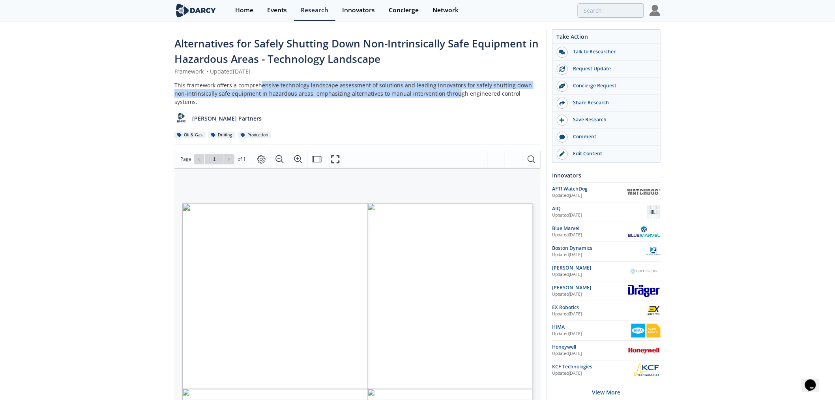
drag, startPoint x: 364, startPoint y: 89, endPoint x: 437, endPoint y: 89, distance: 73.0
click at [437, 89] on div "This framework offers a comprehensive technology landscape assessment of soluti…" at bounding box center [358, 93] width 366 height 25
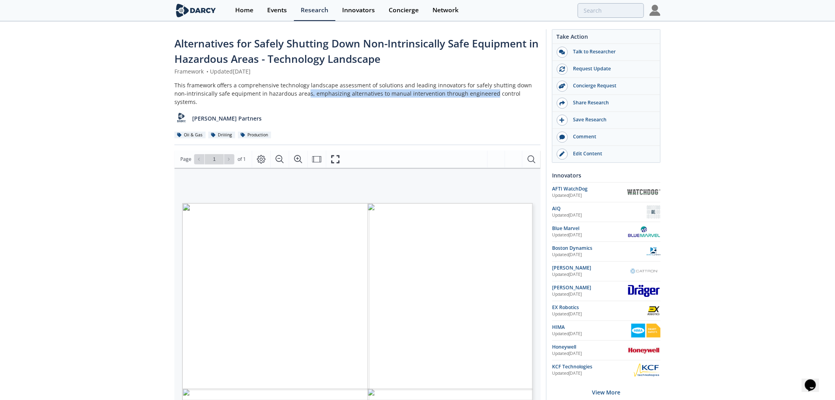
drag, startPoint x: 469, startPoint y: 90, endPoint x: 476, endPoint y: 90, distance: 7.5
click at [476, 90] on div "This framework offers a comprehensive technology landscape assessment of soluti…" at bounding box center [358, 93] width 366 height 25
drag, startPoint x: 423, startPoint y: 93, endPoint x: 499, endPoint y: 93, distance: 75.4
click at [499, 93] on div "This framework offers a comprehensive technology landscape assessment of soluti…" at bounding box center [358, 93] width 366 height 25
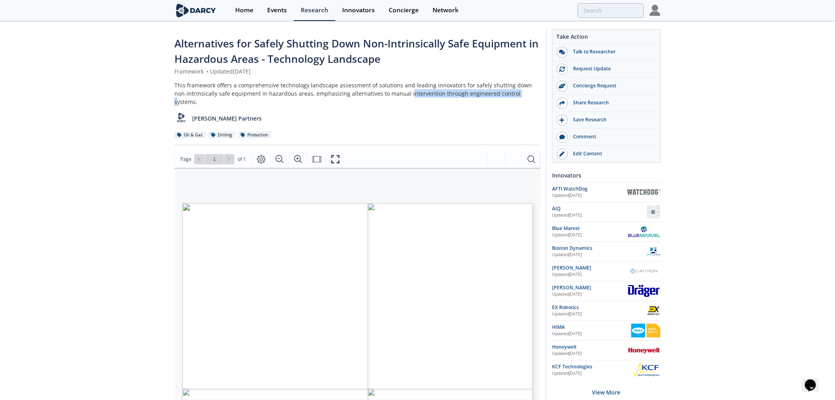
click at [499, 93] on div "This framework offers a comprehensive technology landscape assessment of soluti…" at bounding box center [358, 93] width 366 height 25
drag, startPoint x: 198, startPoint y: 373, endPoint x: 222, endPoint y: 373, distance: 24.1
click at [222, 381] on span "Shutdown Devices" at bounding box center [215, 383] width 41 height 4
drag, startPoint x: 195, startPoint y: 353, endPoint x: 227, endPoint y: 358, distance: 32.0
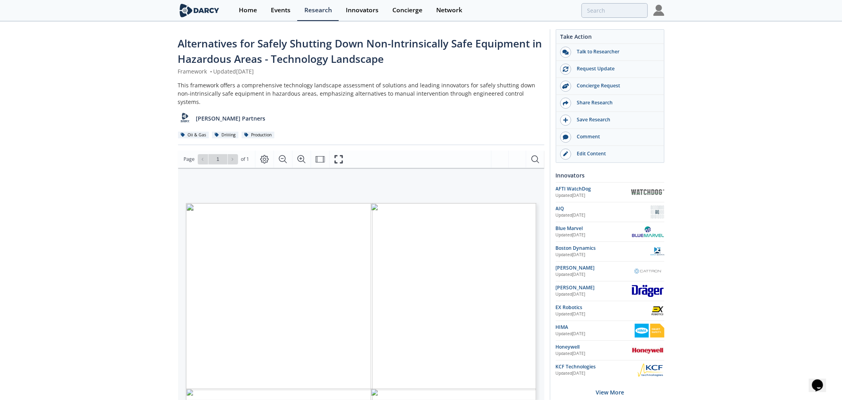
click at [186, 208] on p "Adaptive Setpoint Technologies" at bounding box center [186, 208] width 0 height 0
drag, startPoint x: 196, startPoint y: 272, endPoint x: 216, endPoint y: 276, distance: 20.7
click at [186, 205] on p "High Integrity Safety Systems" at bounding box center [186, 205] width 0 height 0
click at [216, 283] on span "Safety Systems" at bounding box center [211, 285] width 33 height 4
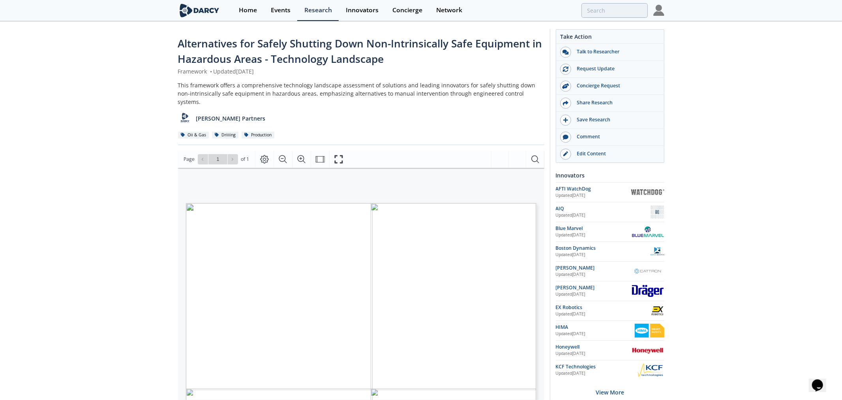
drag, startPoint x: 218, startPoint y: 249, endPoint x: 229, endPoint y: 253, distance: 11.5
click at [186, 204] on p "Modular Safety Shutdown Systems" at bounding box center [186, 204] width 0 height 0
click at [231, 260] on span "Shutdown Systems" at bounding box center [216, 262] width 43 height 4
drag, startPoint x: 211, startPoint y: 250, endPoint x: 226, endPoint y: 252, distance: 15.1
click at [186, 204] on p "Modular Safety Shutdown Systems" at bounding box center [186, 204] width 0 height 0
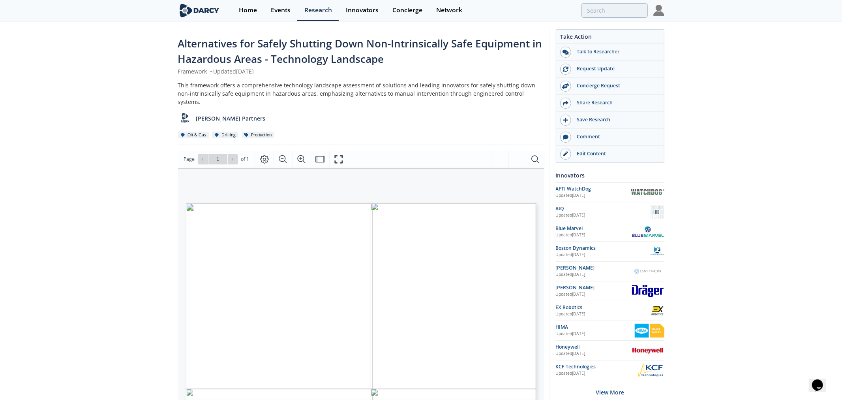
click at [226, 260] on span "Shutdown Systems" at bounding box center [216, 262] width 43 height 4
drag, startPoint x: 302, startPoint y: 355, endPoint x: 357, endPoint y: 355, distance: 55.3
click at [357, 210] on span "SHUTDOWN OPTIONS FOR NON-INTRINSICALLY SAFE EQUIPMENT TECHNOLOGY LANDSCAPE * Sa…" at bounding box center [348, 206] width 324 height 7
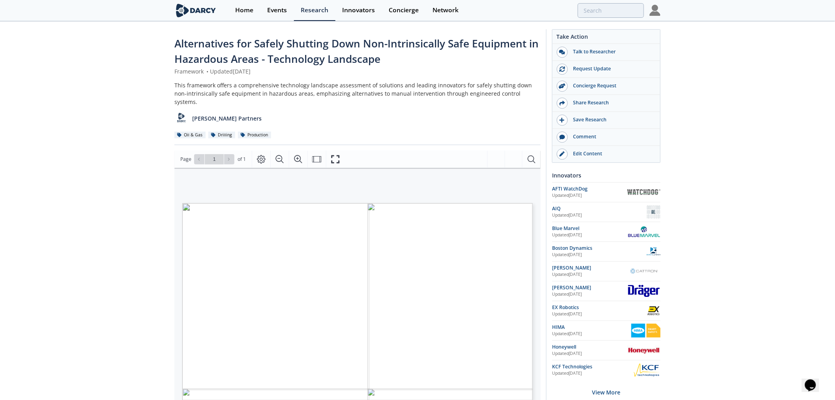
drag, startPoint x: 195, startPoint y: 13, endPoint x: 208, endPoint y: 19, distance: 14.9
click at [195, 13] on img at bounding box center [196, 11] width 43 height 14
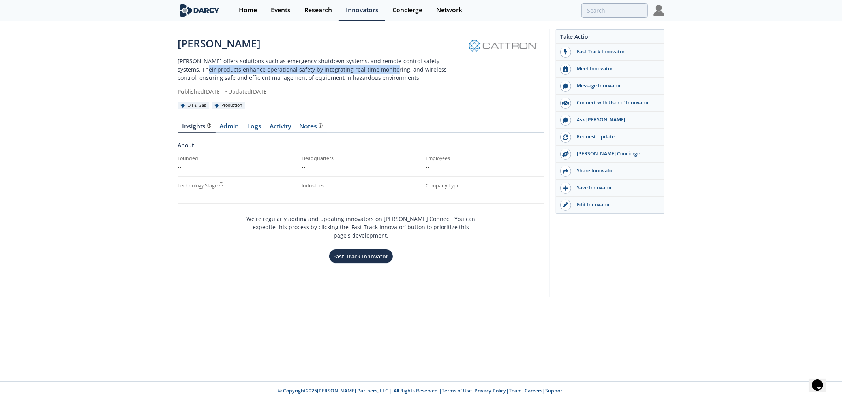
drag, startPoint x: 235, startPoint y: 66, endPoint x: 366, endPoint y: 66, distance: 131.5
click at [366, 66] on p "[PERSON_NAME] offers solutions such as emergency shutdown systems, and remote-c…" at bounding box center [319, 69] width 282 height 25
drag, startPoint x: 341, startPoint y: 58, endPoint x: 445, endPoint y: 61, distance: 104.3
click at [445, 61] on p "[PERSON_NAME] offers solutions such as emergency shutdown systems, and remote-c…" at bounding box center [319, 69] width 282 height 25
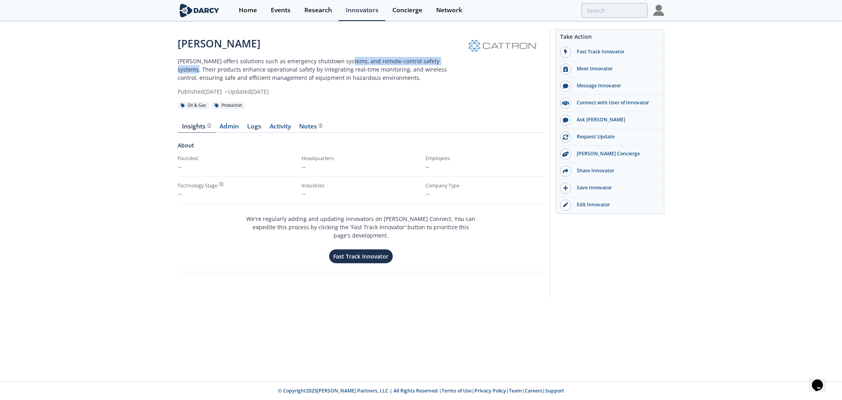
click at [445, 61] on p "[PERSON_NAME] offers solutions such as emergency shutdown systems, and remote-c…" at bounding box center [319, 69] width 282 height 25
drag, startPoint x: 194, startPoint y: 69, endPoint x: 412, endPoint y: 69, distance: 218.3
click at [412, 69] on p "[PERSON_NAME] offers solutions such as emergency shutdown systems, and remote-c…" at bounding box center [319, 69] width 282 height 25
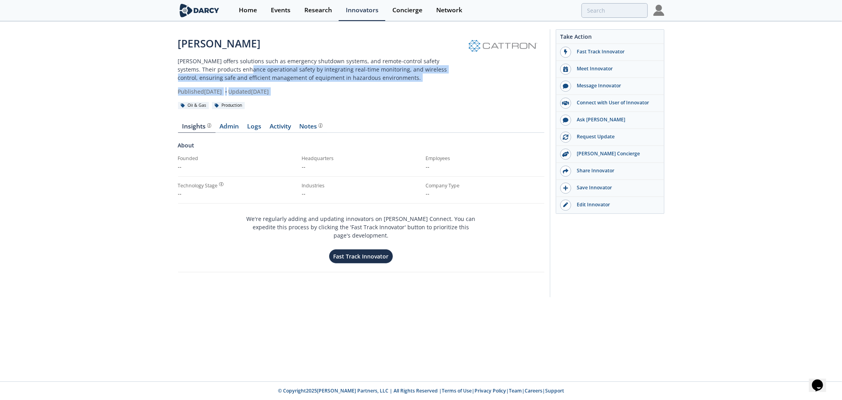
drag, startPoint x: 327, startPoint y: 69, endPoint x: 506, endPoint y: 69, distance: 179.2
click at [506, 69] on div "[PERSON_NAME] offers solutions such as emergency shutdown systems, and remote-c…" at bounding box center [361, 66] width 366 height 60
click at [506, 69] on div at bounding box center [502, 66] width 84 height 60
drag, startPoint x: 317, startPoint y: 72, endPoint x: 448, endPoint y: 72, distance: 130.7
click at [448, 72] on p "[PERSON_NAME] offers solutions such as emergency shutdown systems, and remote-c…" at bounding box center [319, 69] width 282 height 25
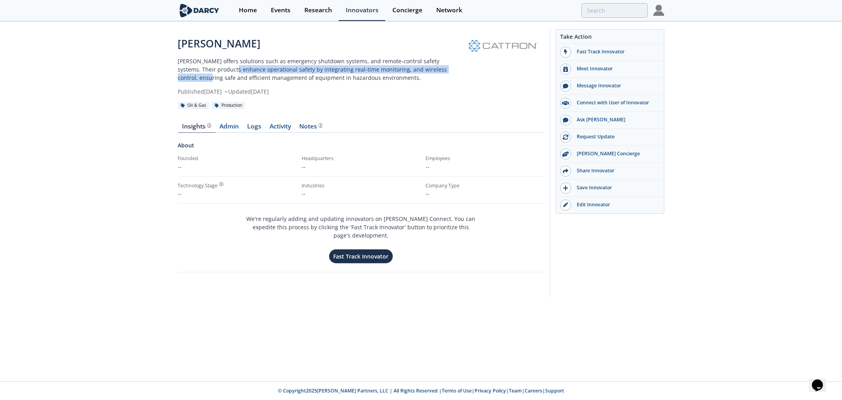
click at [448, 72] on p "[PERSON_NAME] offers solutions such as emergency shutdown systems, and remote-c…" at bounding box center [319, 69] width 282 height 25
drag, startPoint x: 180, startPoint y: 72, endPoint x: 452, endPoint y: 74, distance: 272.0
click at [452, 74] on div "[PERSON_NAME] offers solutions such as emergency shutdown systems, and remote-c…" at bounding box center [421, 165] width 842 height 286
click at [452, 74] on p "[PERSON_NAME] offers solutions such as emergency shutdown systems, and remote-c…" at bounding box center [319, 69] width 282 height 25
drag, startPoint x: 441, startPoint y: 68, endPoint x: 181, endPoint y: 68, distance: 260.2
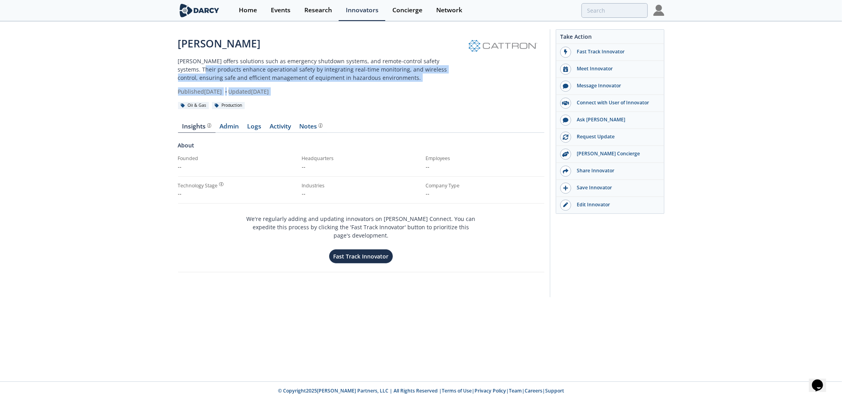
click at [181, 68] on div "[PERSON_NAME] offers solutions such as emergency shutdown systems, and remote-c…" at bounding box center [361, 66] width 366 height 60
click at [181, 68] on p "[PERSON_NAME] offers solutions such as emergency shutdown systems, and remote-c…" at bounding box center [319, 69] width 282 height 25
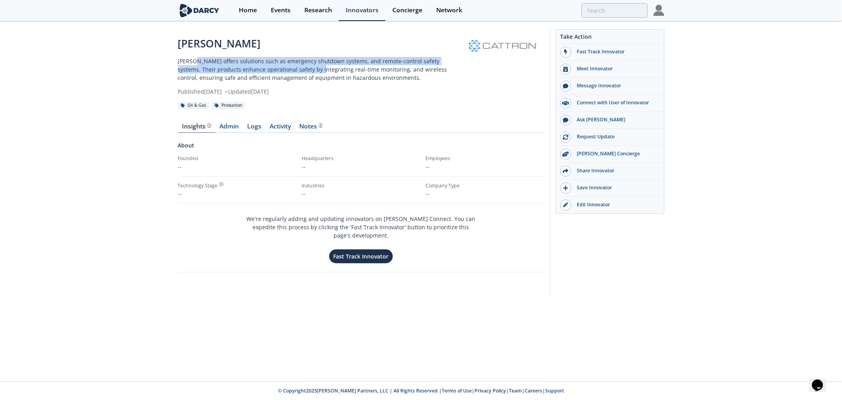
drag, startPoint x: 203, startPoint y: 60, endPoint x: 335, endPoint y: 70, distance: 131.8
click at [333, 70] on p "[PERSON_NAME] offers solutions such as emergency shutdown systems, and remote-c…" at bounding box center [319, 69] width 282 height 25
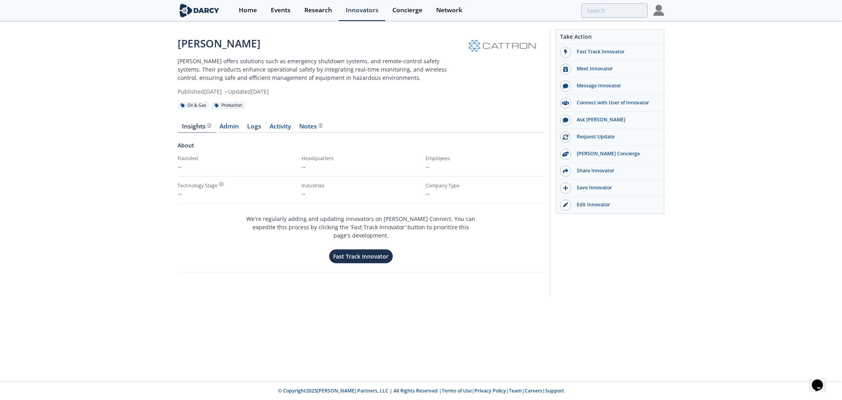
click at [338, 70] on p "[PERSON_NAME] offers solutions such as emergency shutdown systems, and remote-c…" at bounding box center [319, 69] width 282 height 25
